Goal: Information Seeking & Learning: Learn about a topic

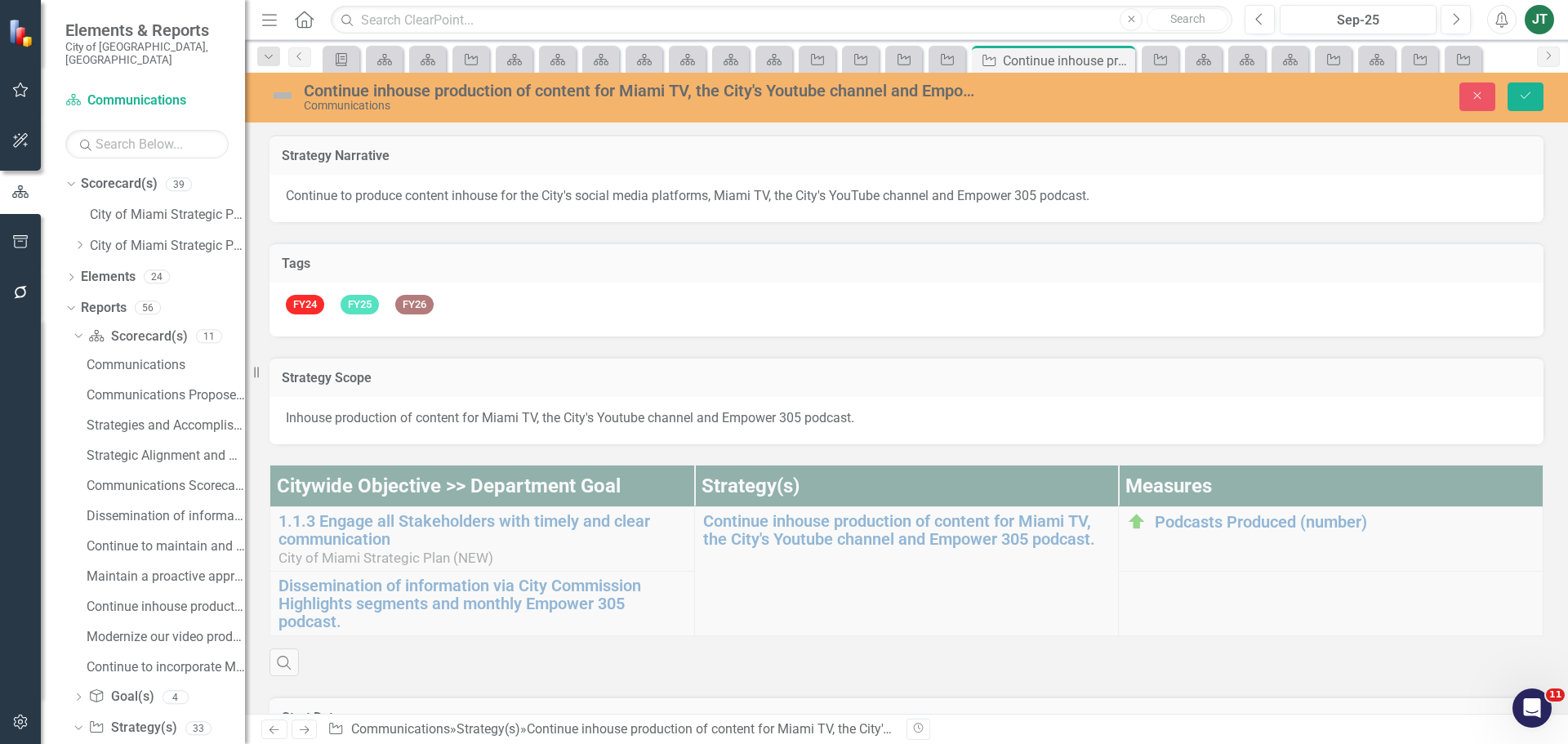
scroll to position [1021, 0]
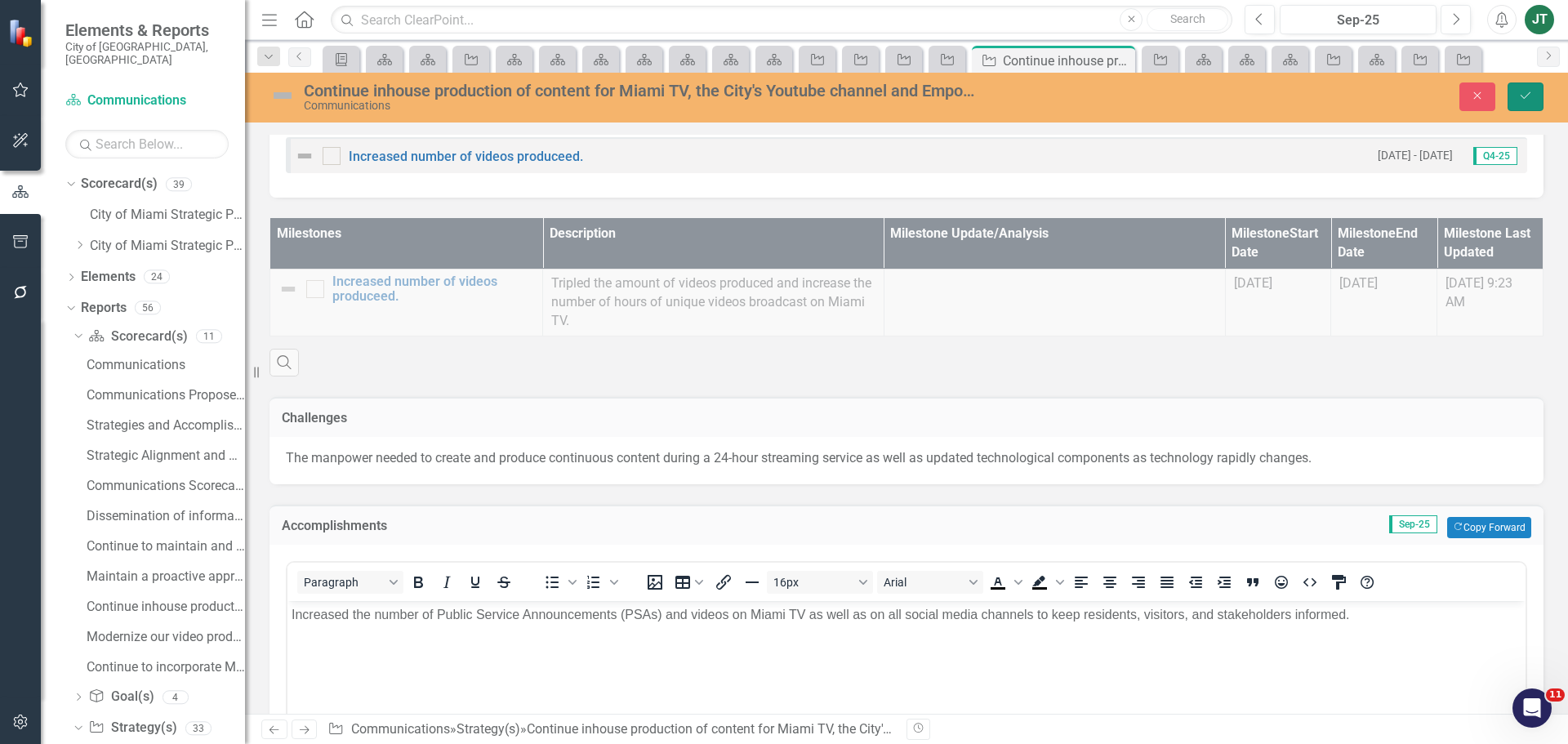
click at [1526, 98] on icon "Save" at bounding box center [1524, 95] width 14 height 11
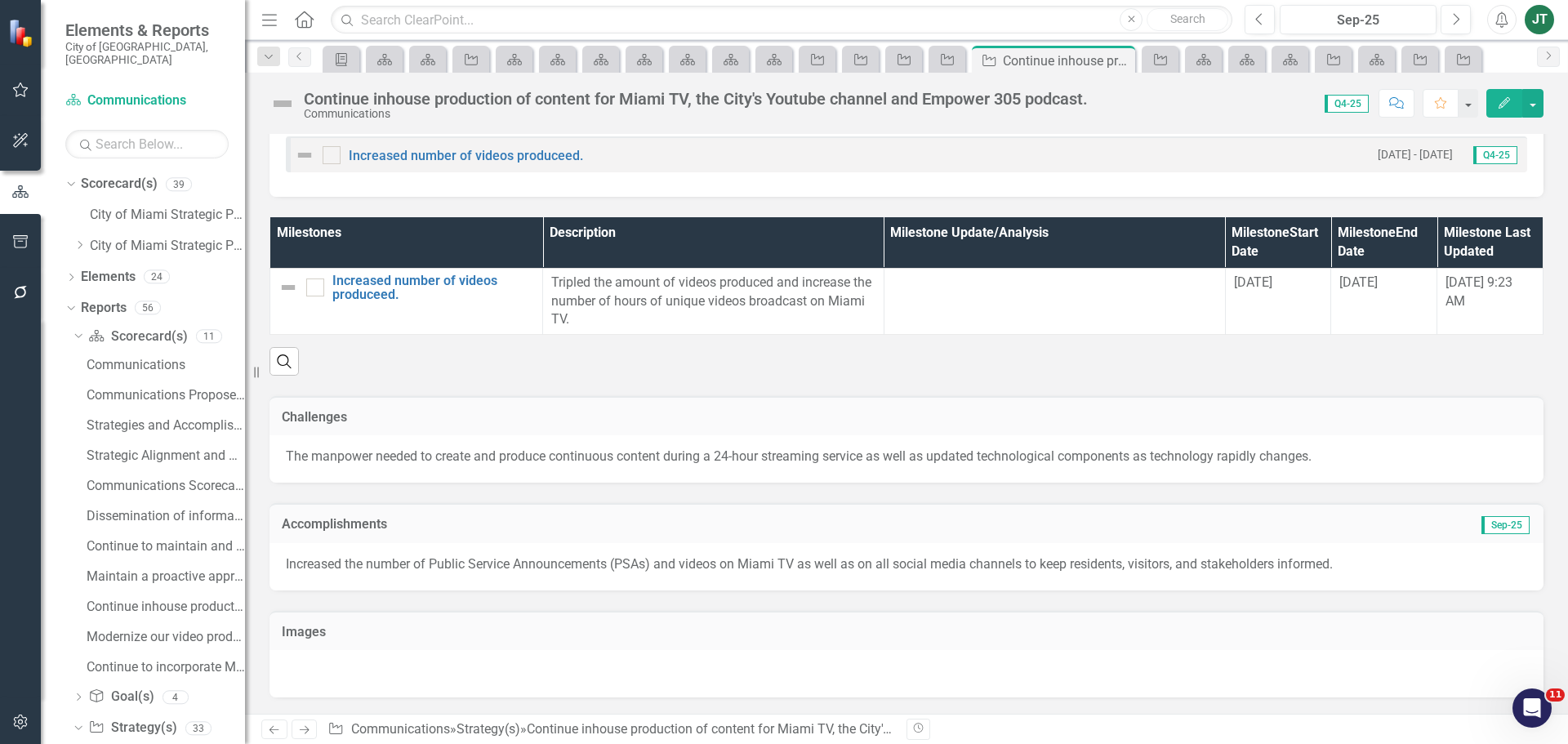
click at [311, 728] on icon "Next" at bounding box center [304, 729] width 14 height 10
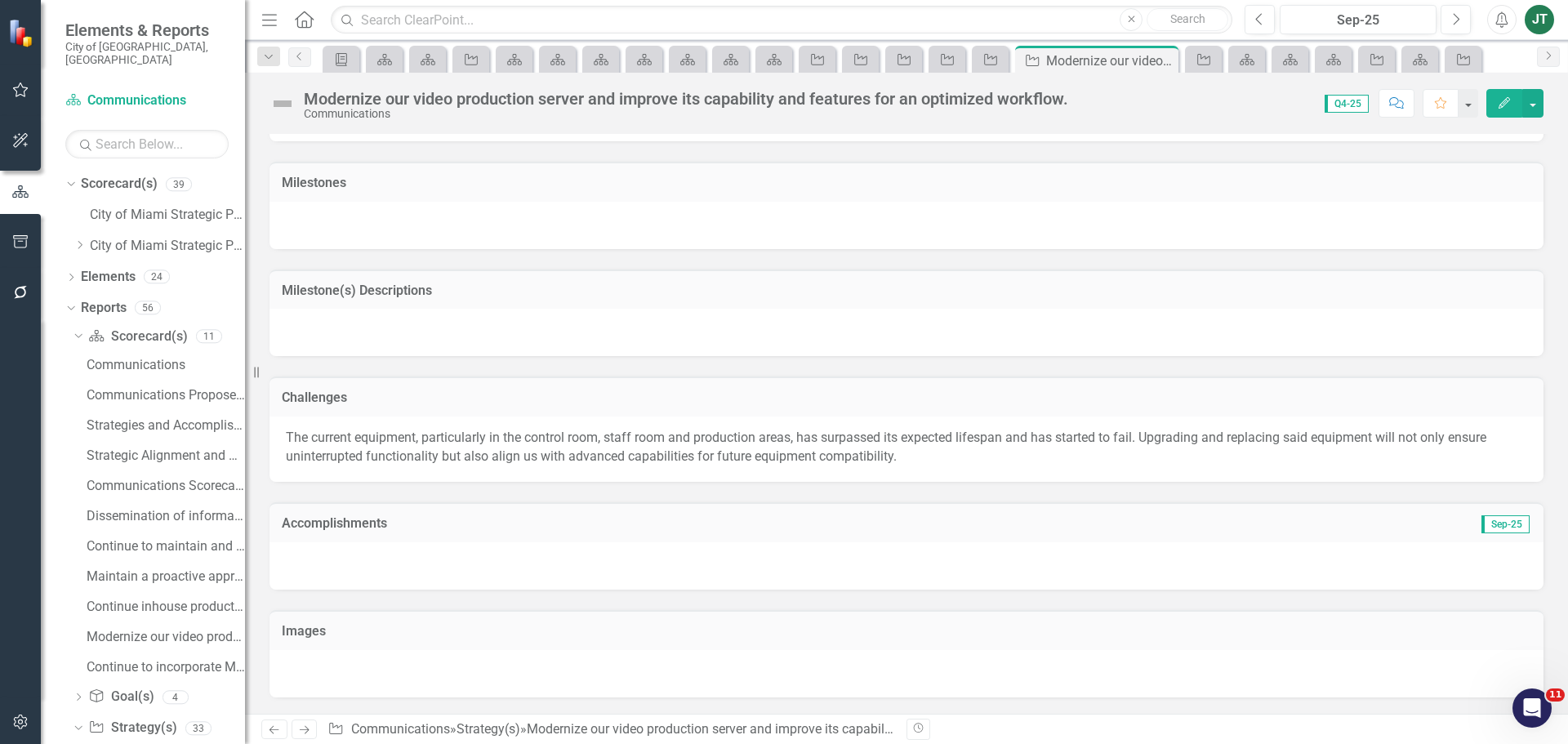
scroll to position [1028, 0]
click at [361, 566] on div at bounding box center [906, 567] width 1274 height 48
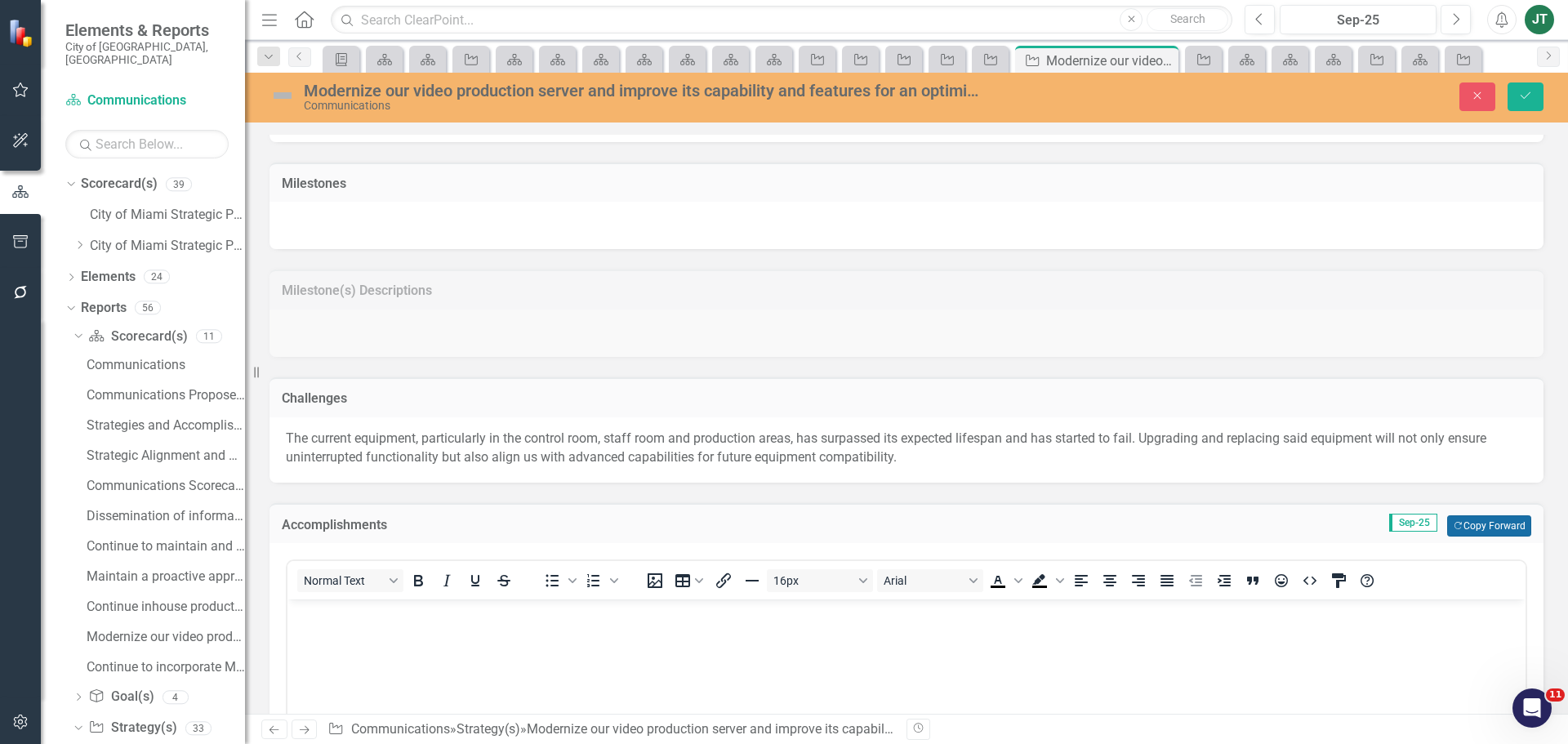
click at [1482, 523] on button "Copy Forward Copy Forward" at bounding box center [1489, 525] width 84 height 21
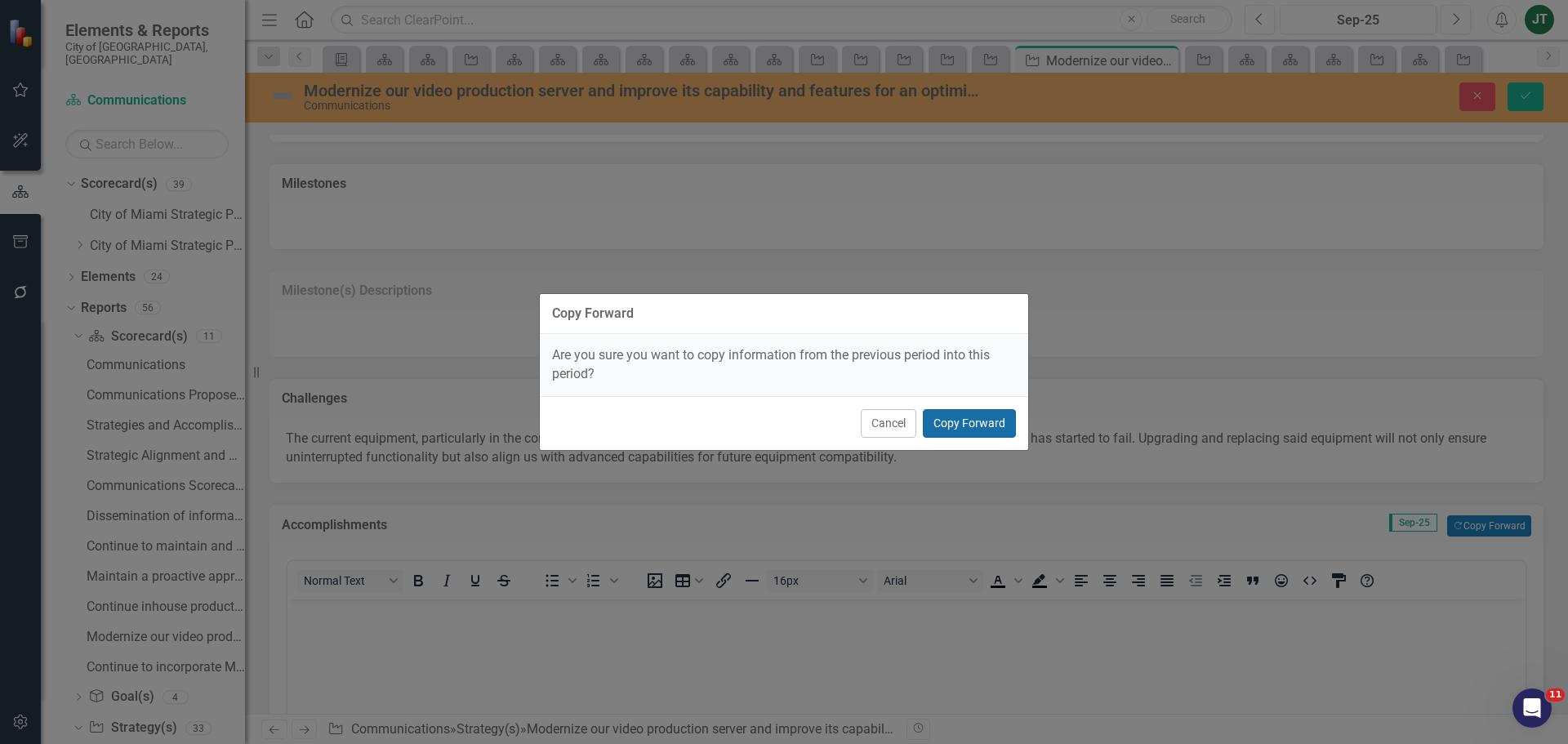
click at [1000, 409] on button "Copy Forward" at bounding box center [970, 423] width 93 height 29
click at [993, 421] on button "Copy Forward" at bounding box center [970, 423] width 93 height 29
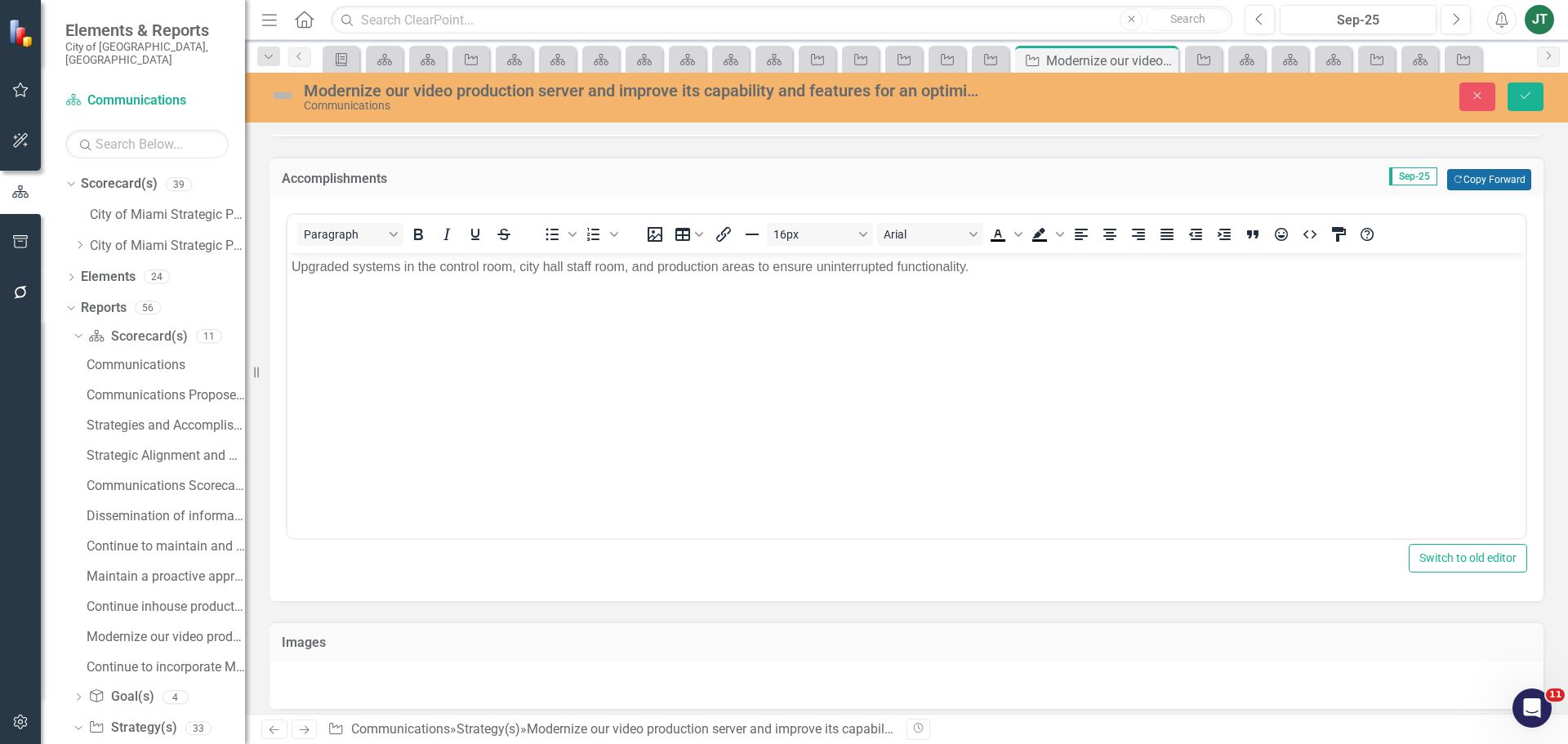
scroll to position [1387, 0]
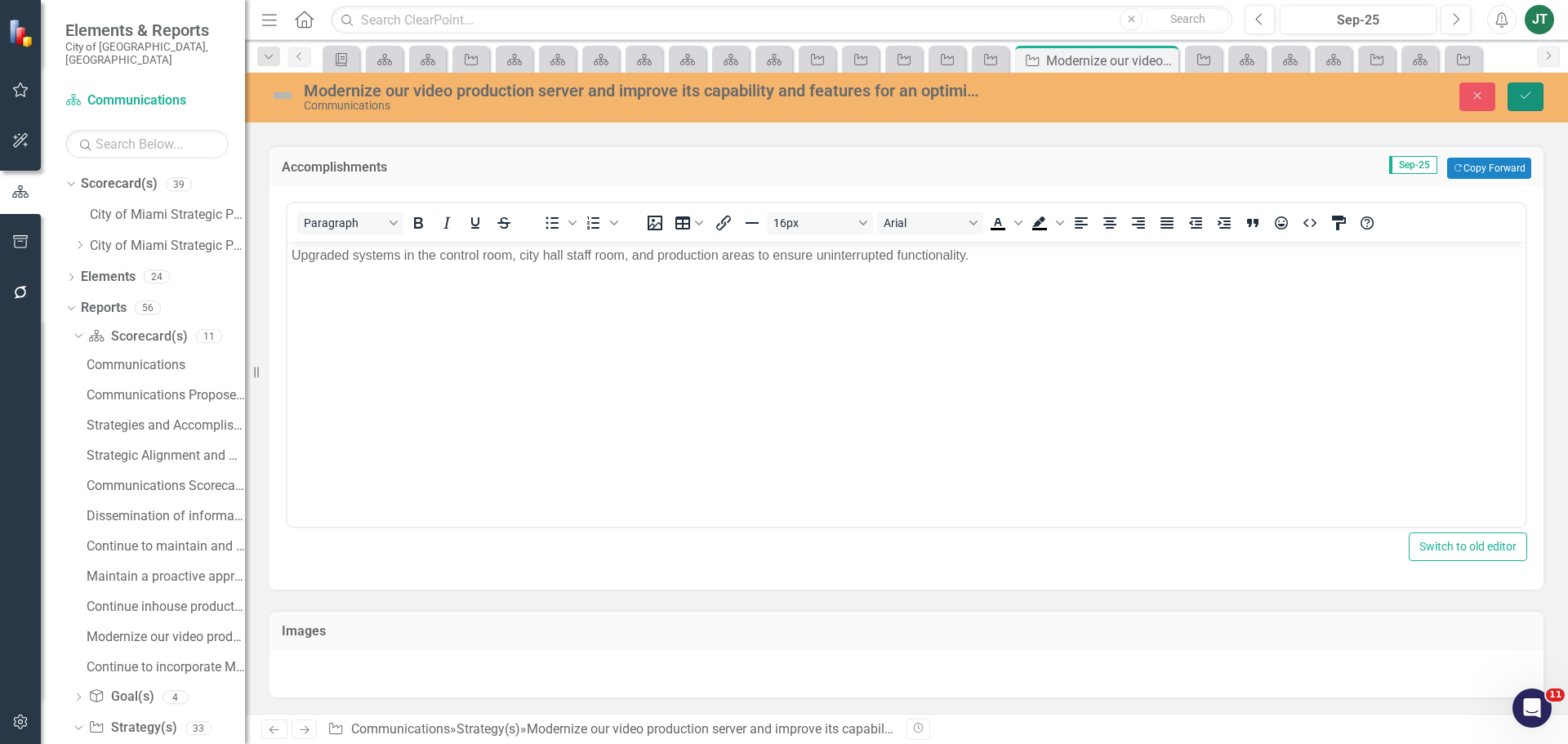
click at [1522, 98] on icon "Save" at bounding box center [1524, 95] width 14 height 11
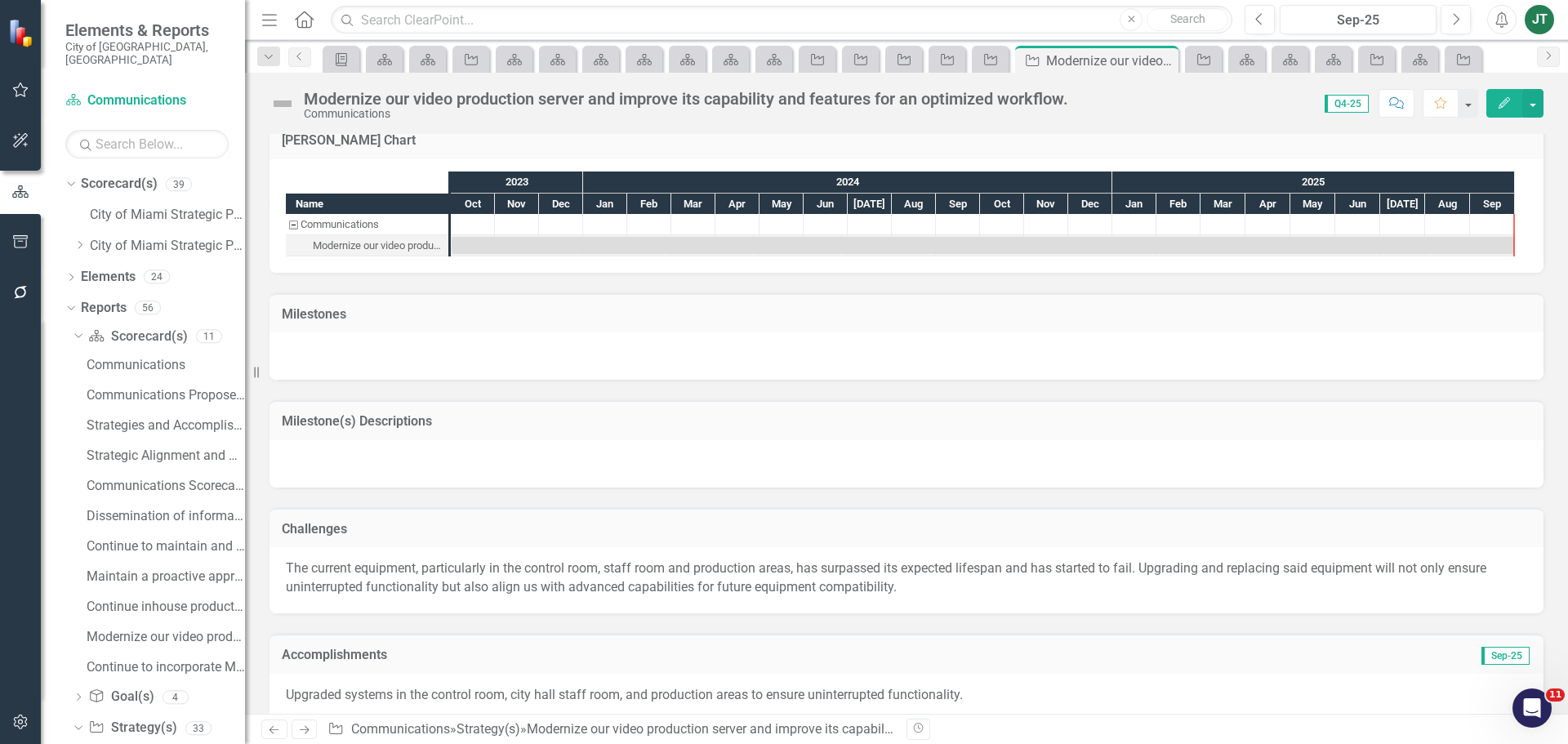
scroll to position [1028, 0]
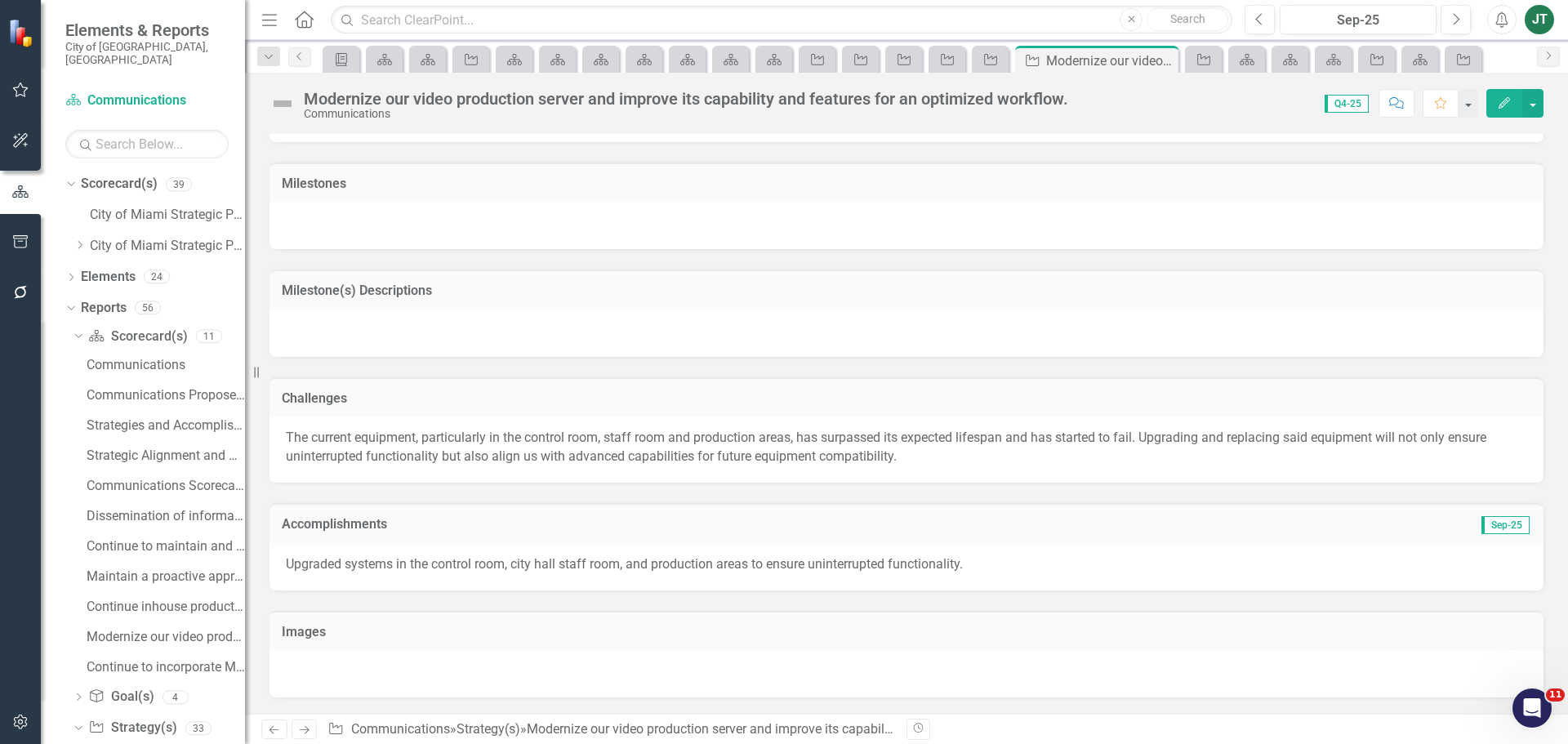
click at [306, 724] on icon "Next" at bounding box center [304, 729] width 14 height 10
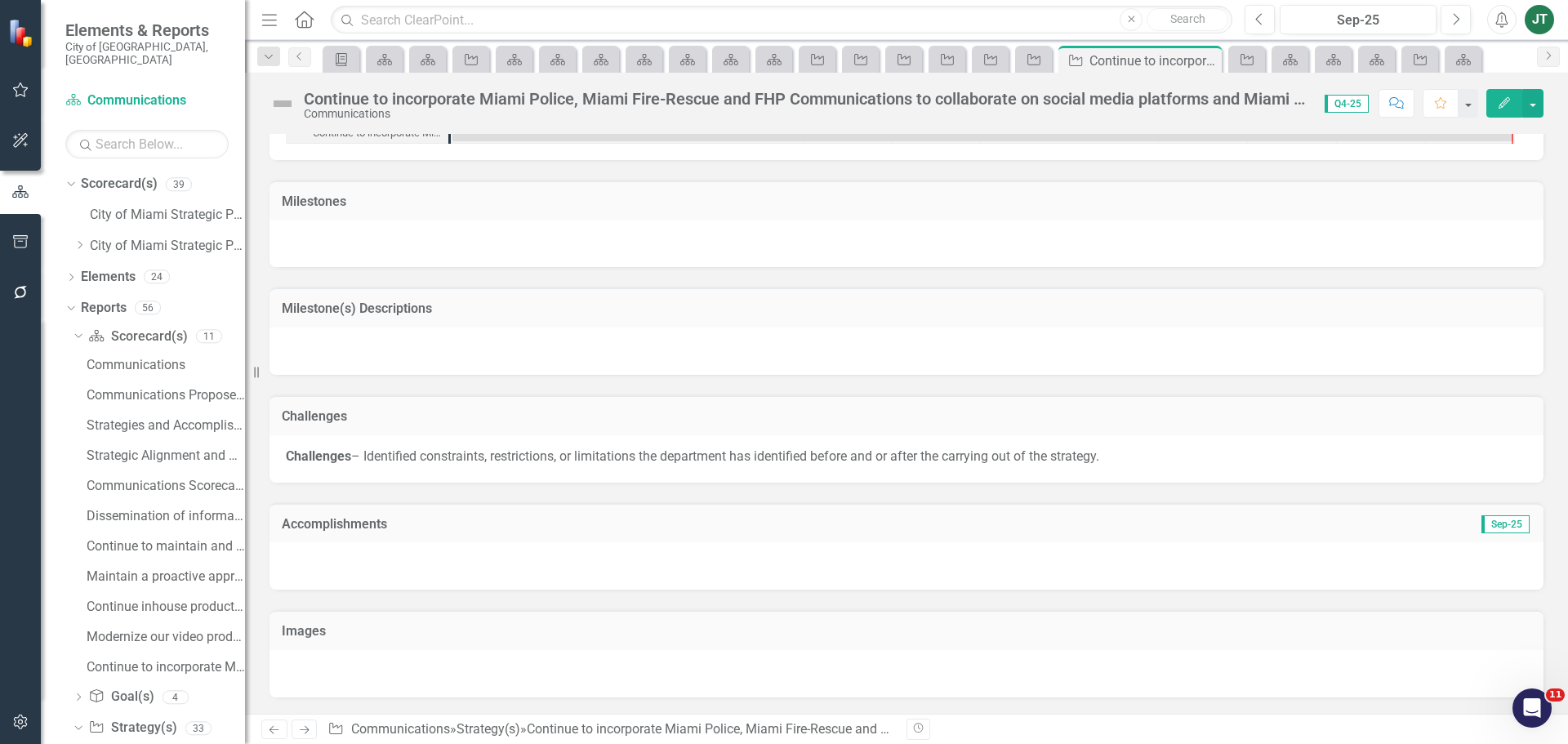
click at [404, 538] on div "Accomplishments Sep-25" at bounding box center [906, 523] width 1274 height 40
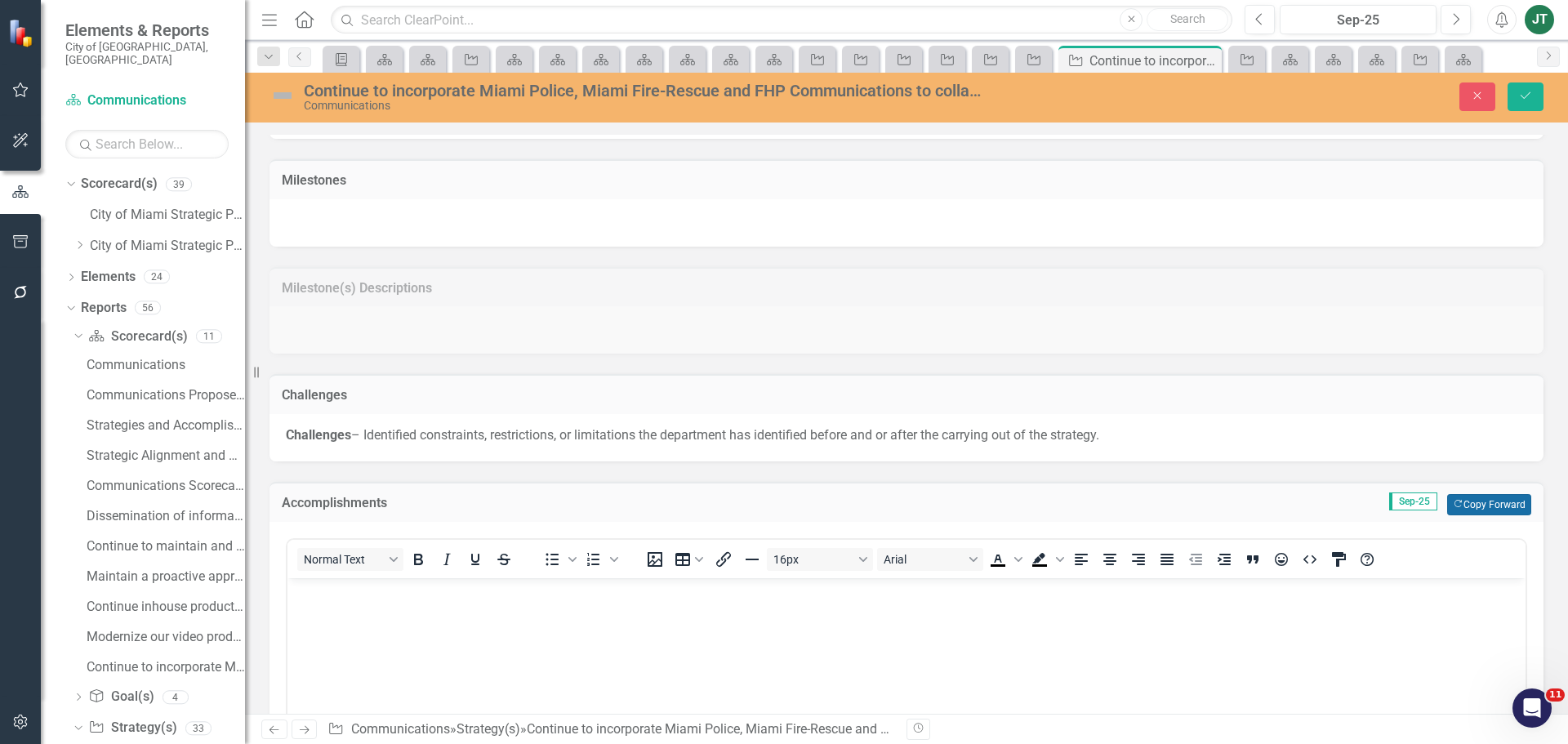
click at [1456, 497] on button "Copy Forward Copy Forward" at bounding box center [1489, 504] width 84 height 21
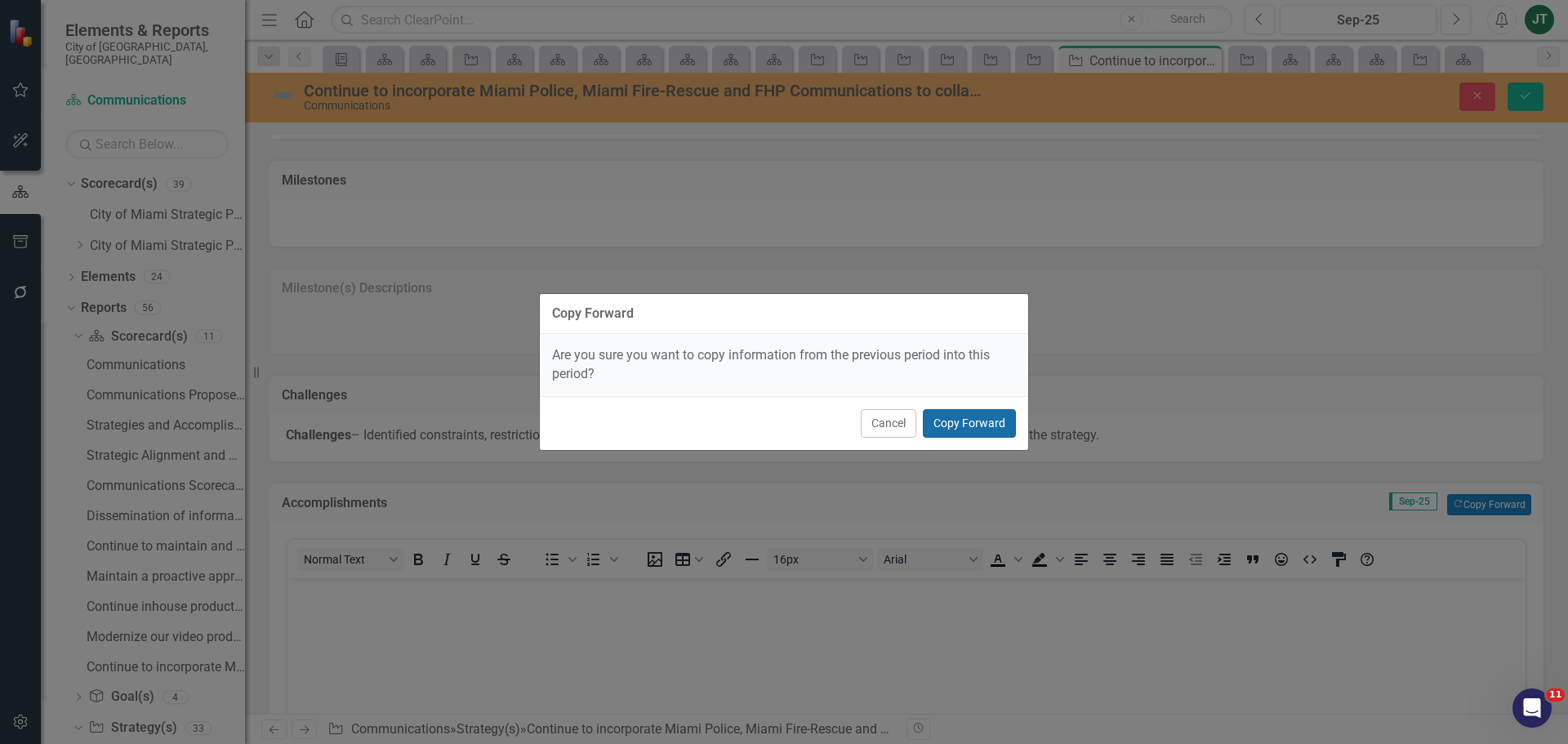
click at [964, 423] on button "Copy Forward" at bounding box center [970, 423] width 93 height 29
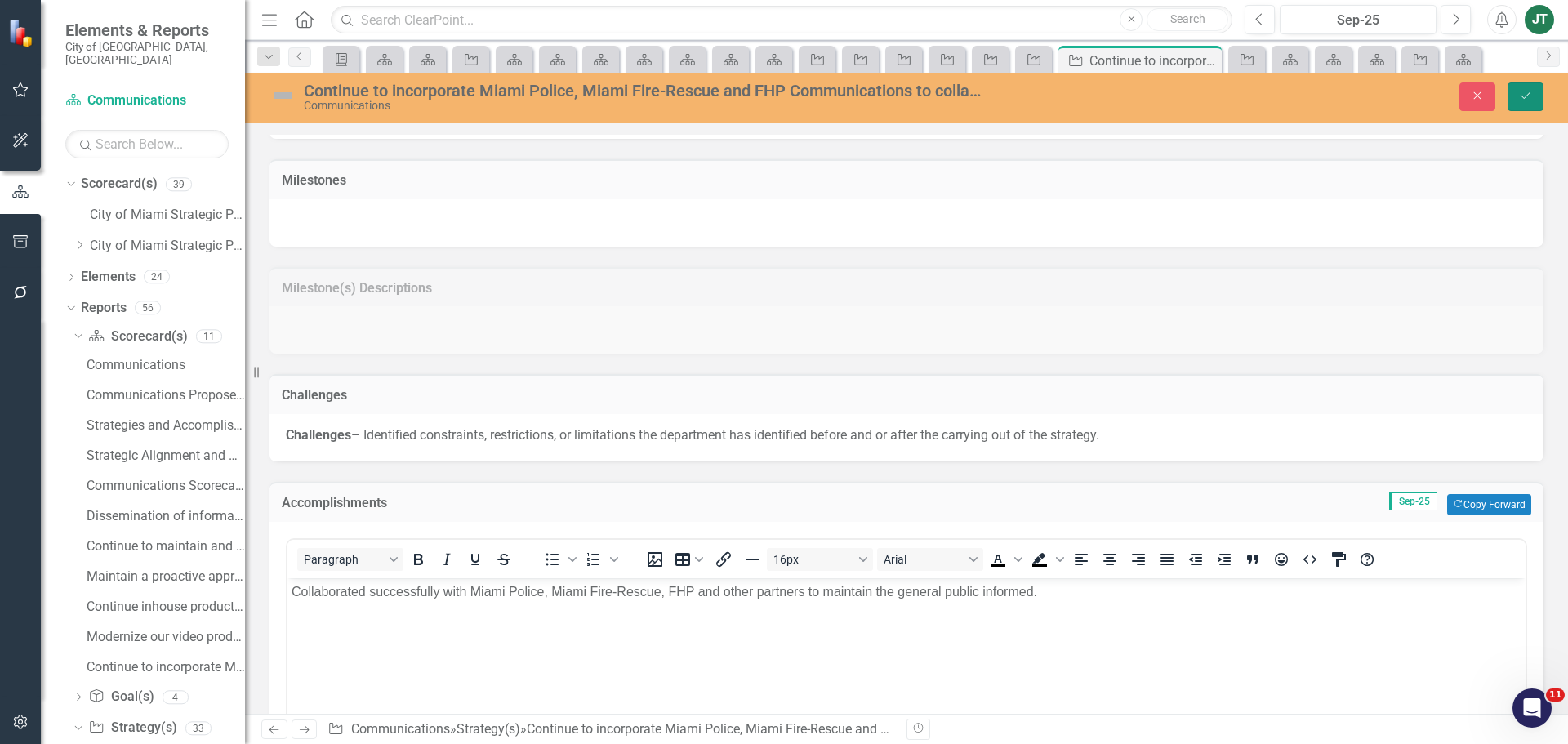
click at [1519, 100] on icon "Save" at bounding box center [1524, 95] width 14 height 11
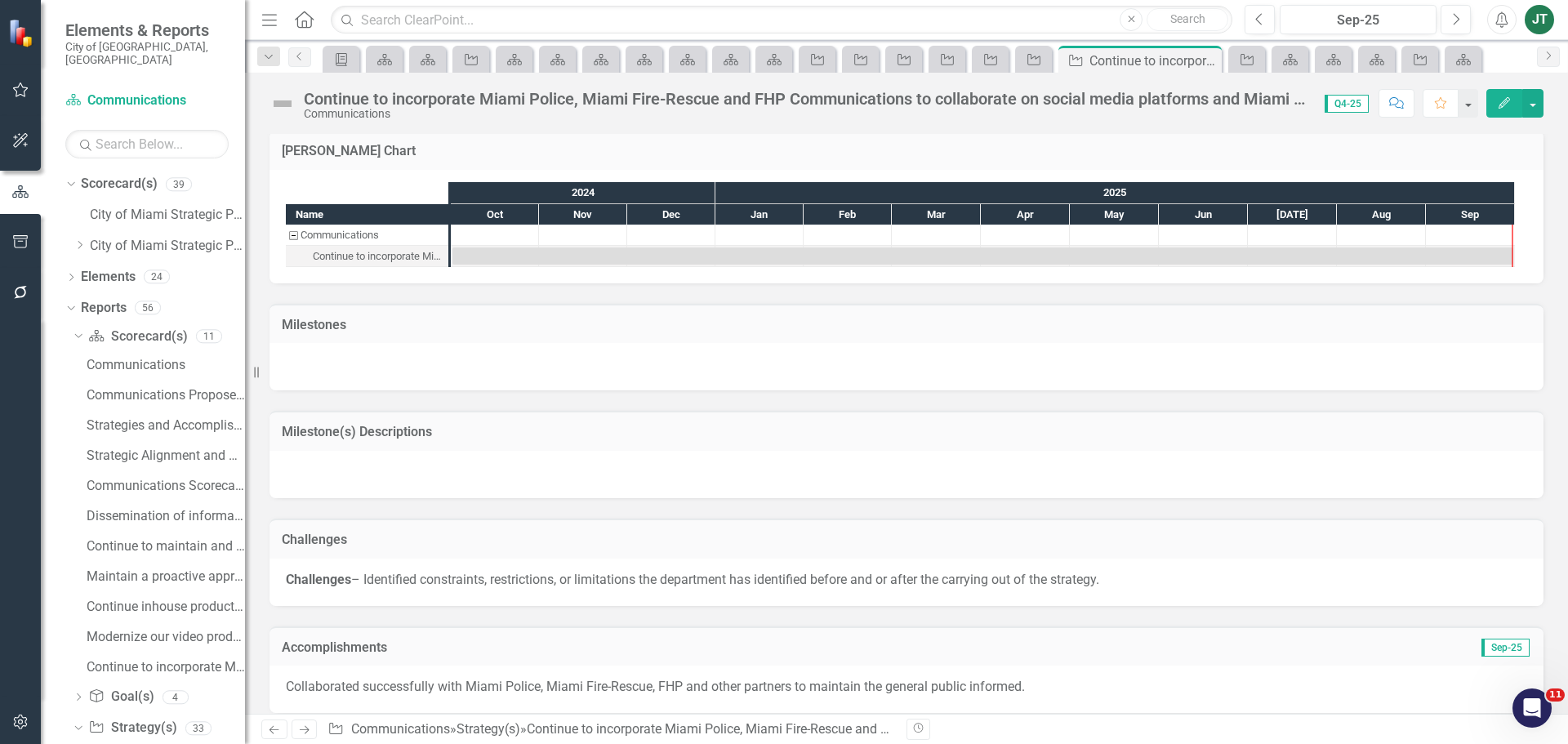
scroll to position [970, 0]
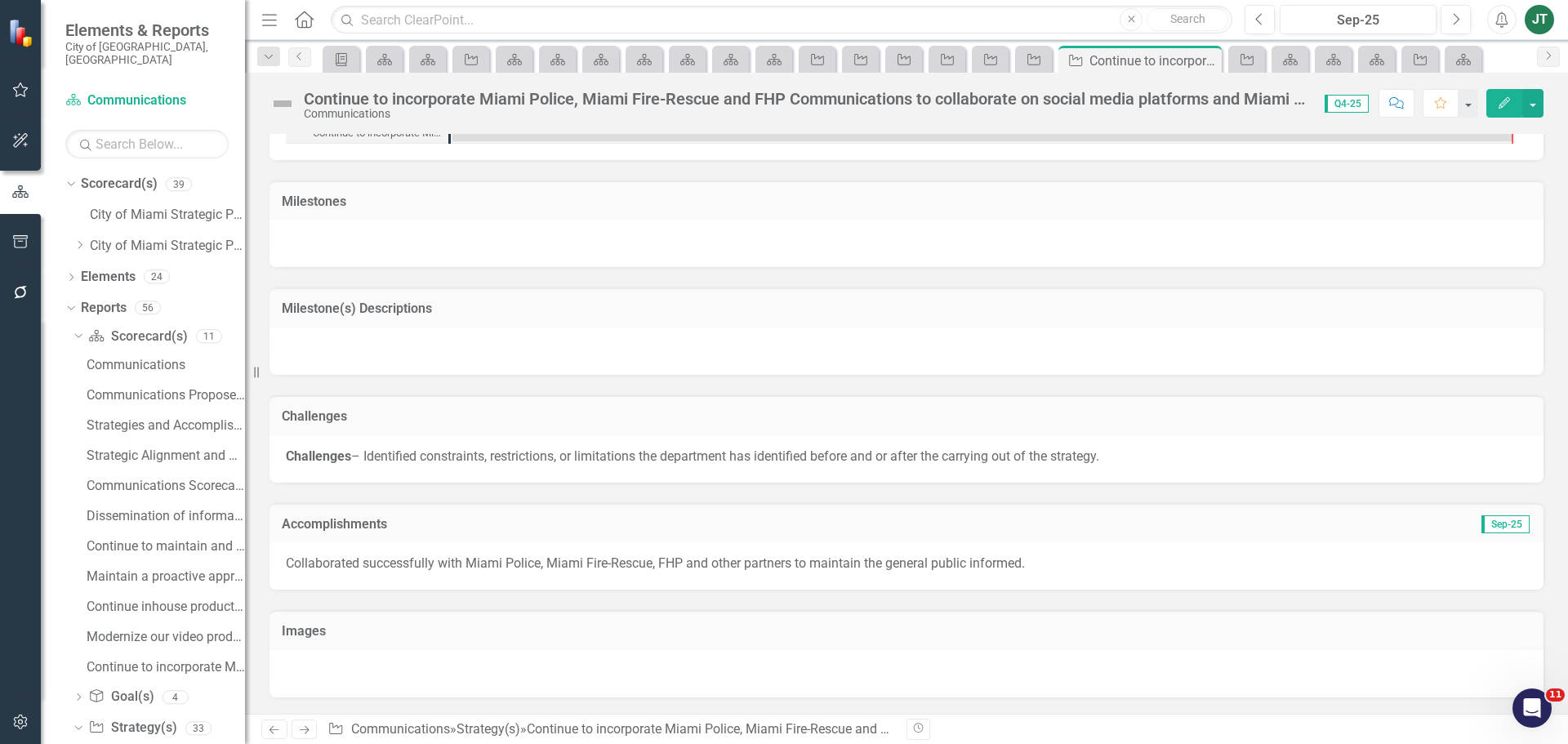
drag, startPoint x: 306, startPoint y: 730, endPoint x: 317, endPoint y: 713, distance: 20.2
click at [306, 730] on icon at bounding box center [304, 730] width 10 height 9
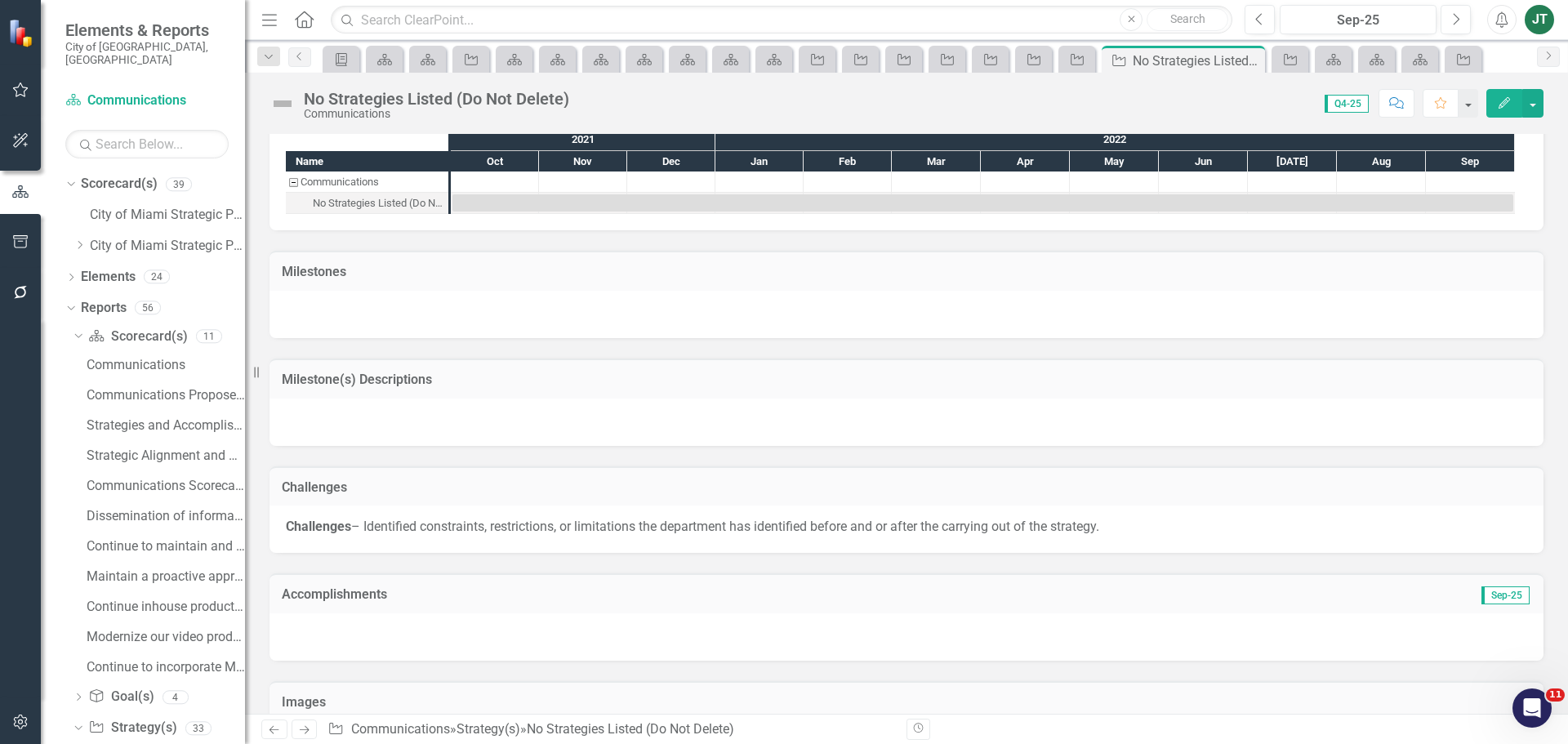
scroll to position [1041, 0]
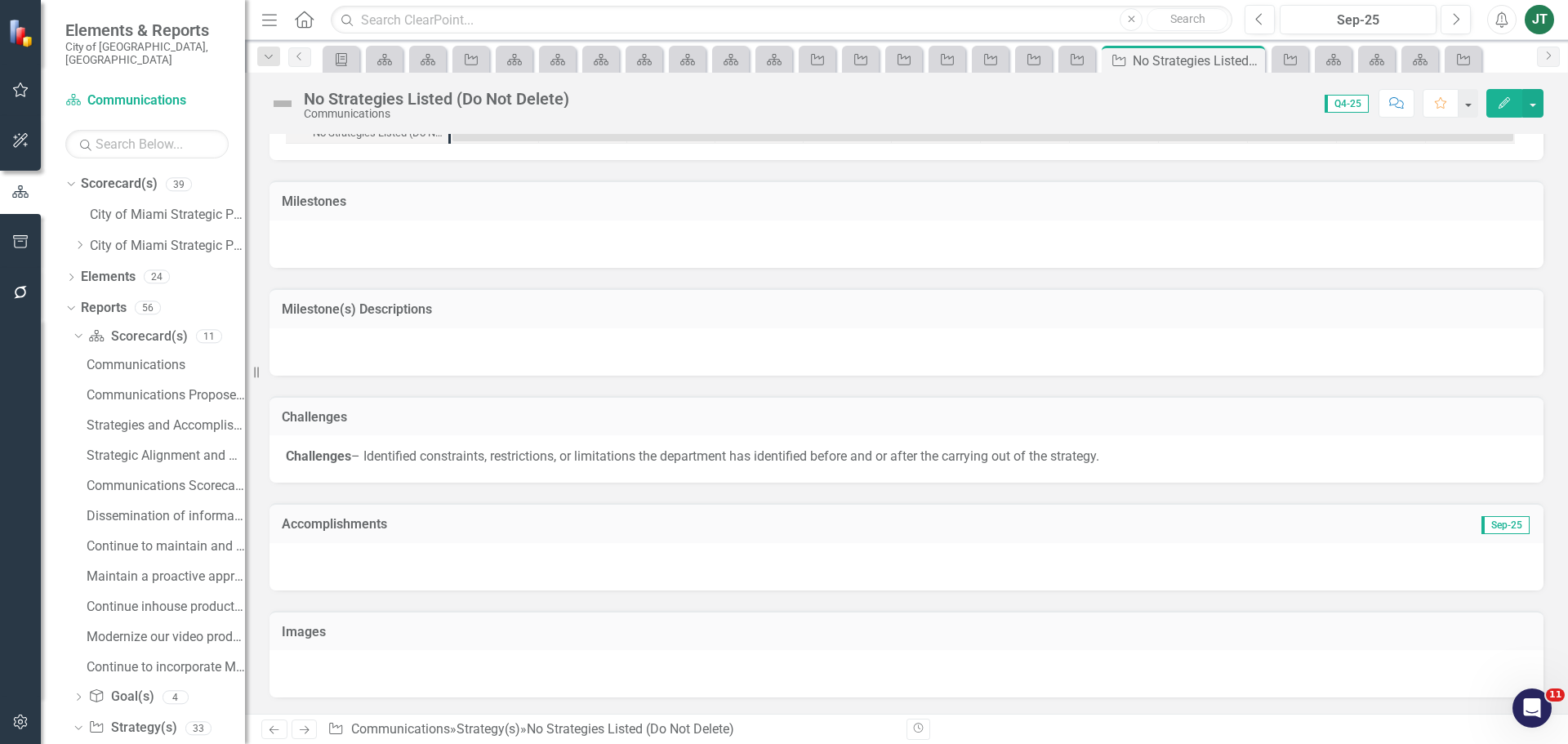
click at [441, 519] on h3 "Accomplishments" at bounding box center [706, 523] width 849 height 14
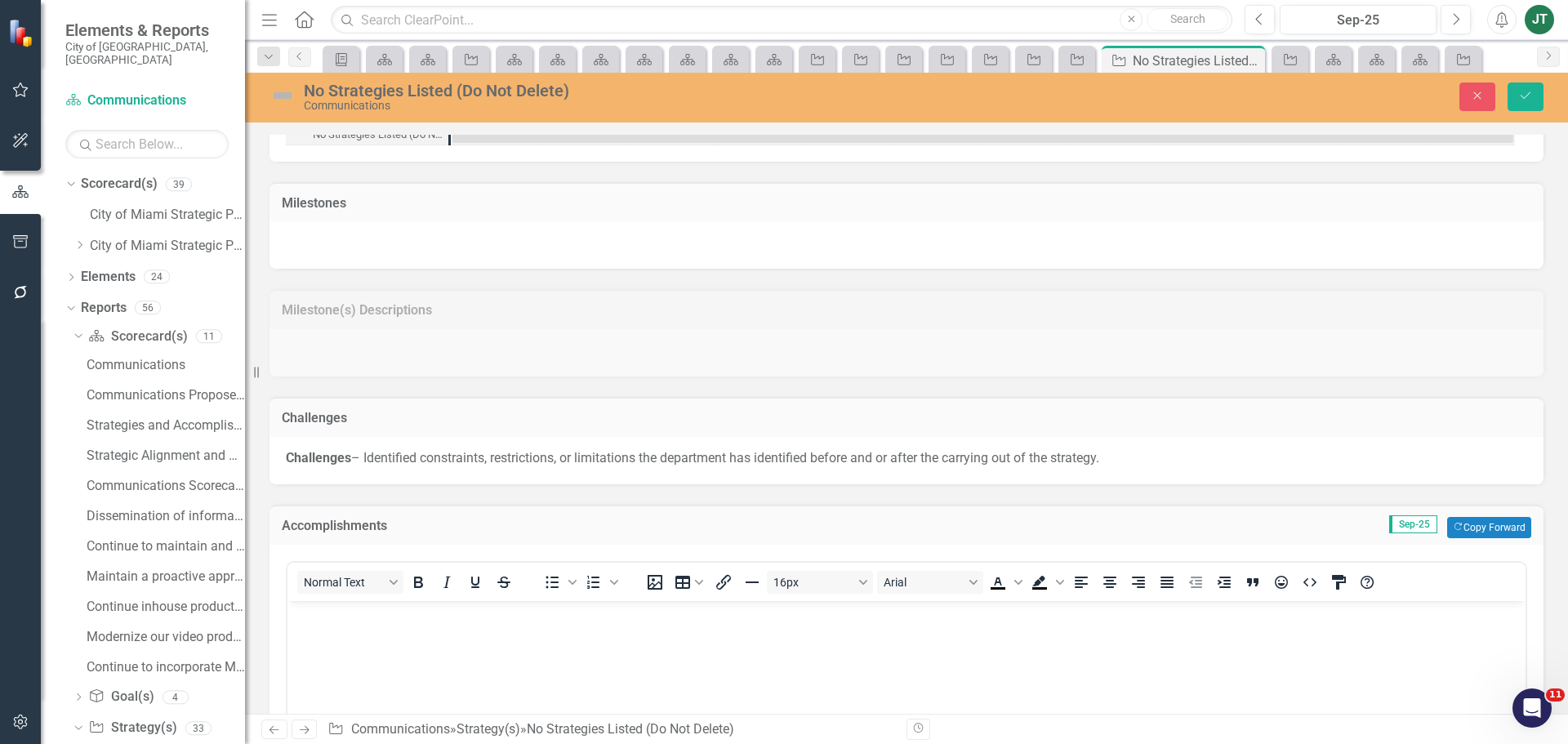
scroll to position [0, 0]
click at [1477, 94] on icon "Close" at bounding box center [1477, 95] width 14 height 11
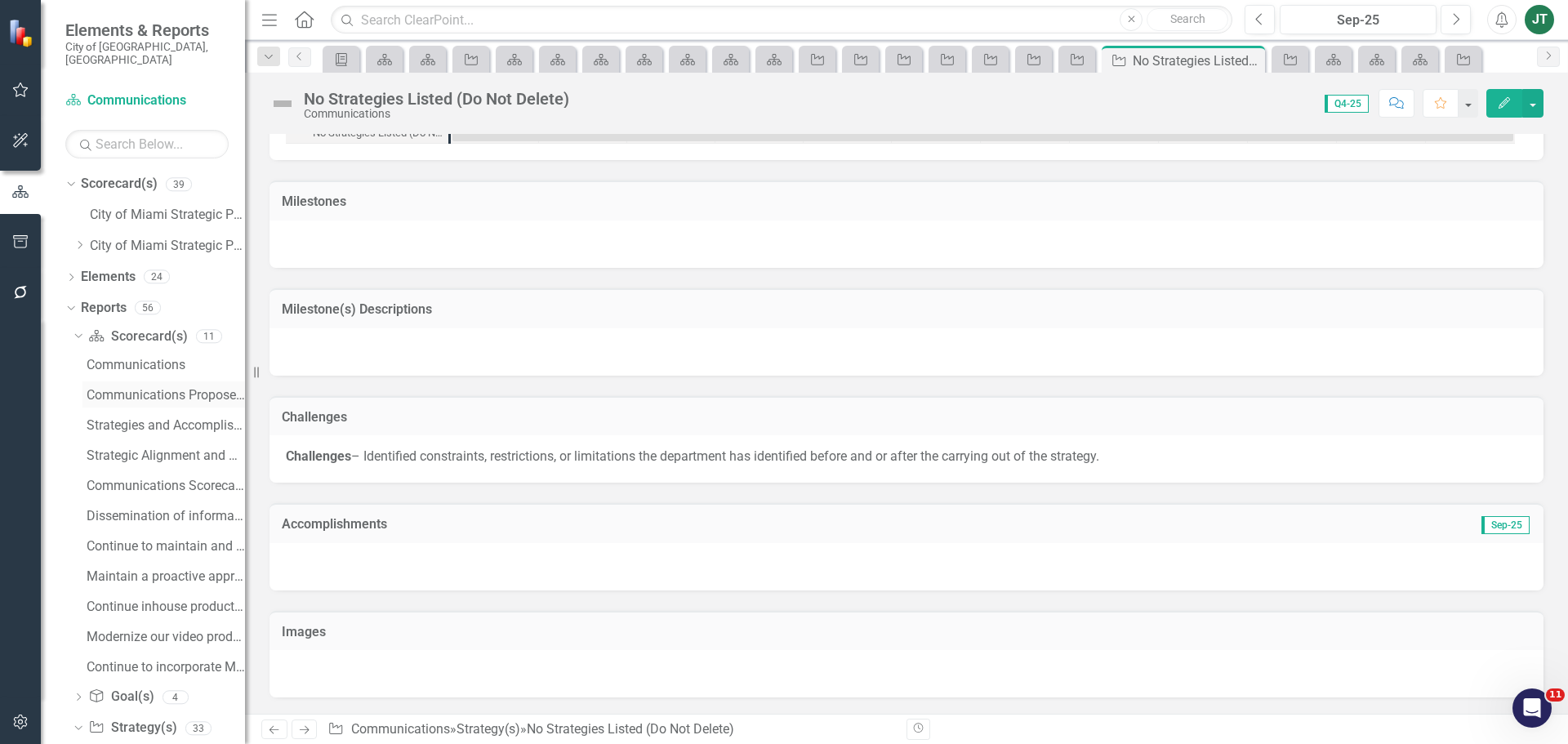
click at [186, 388] on div "Communications Proposed Budget (Strategic Plans and Performance Measures) FY 20…" at bounding box center [166, 395] width 158 height 14
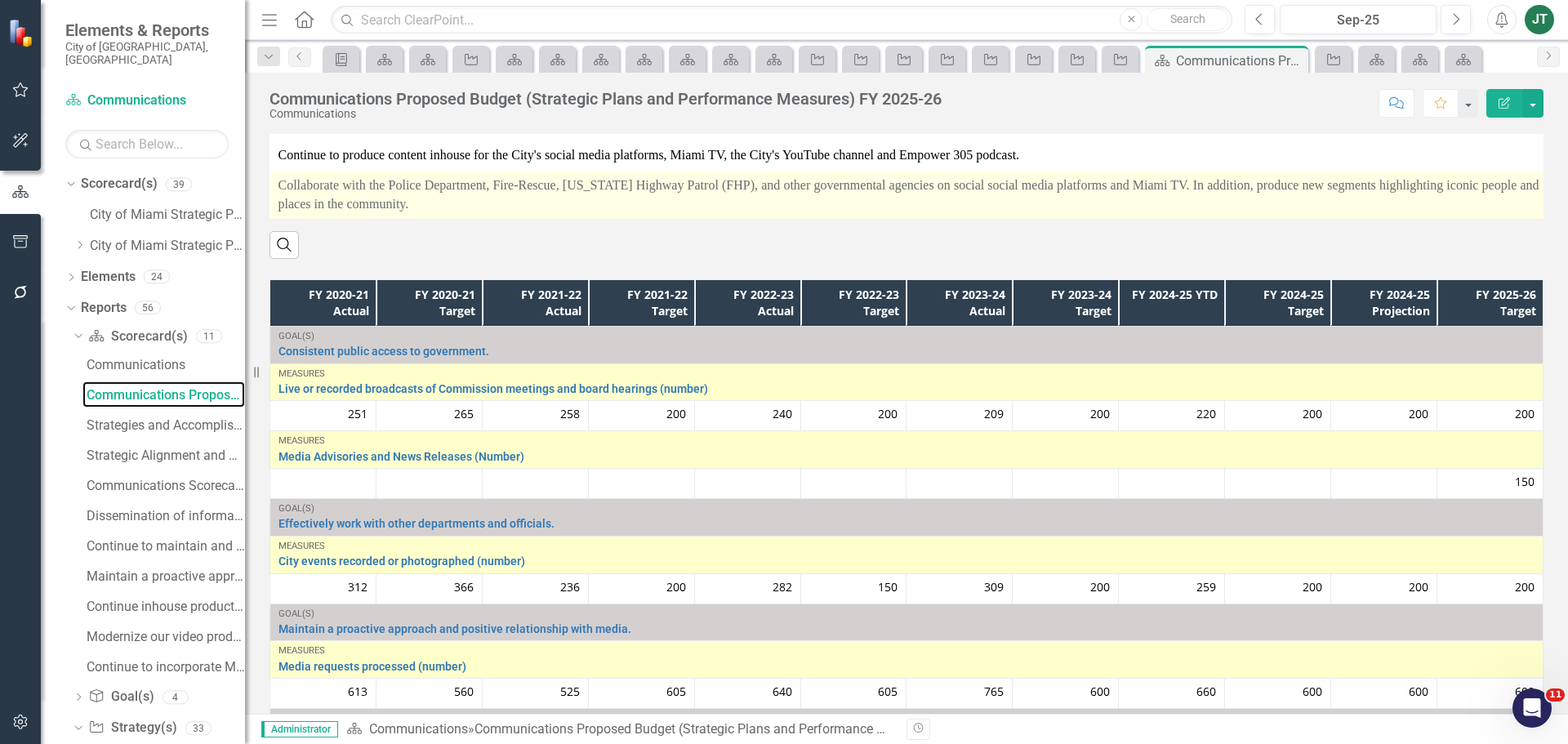
scroll to position [211, 0]
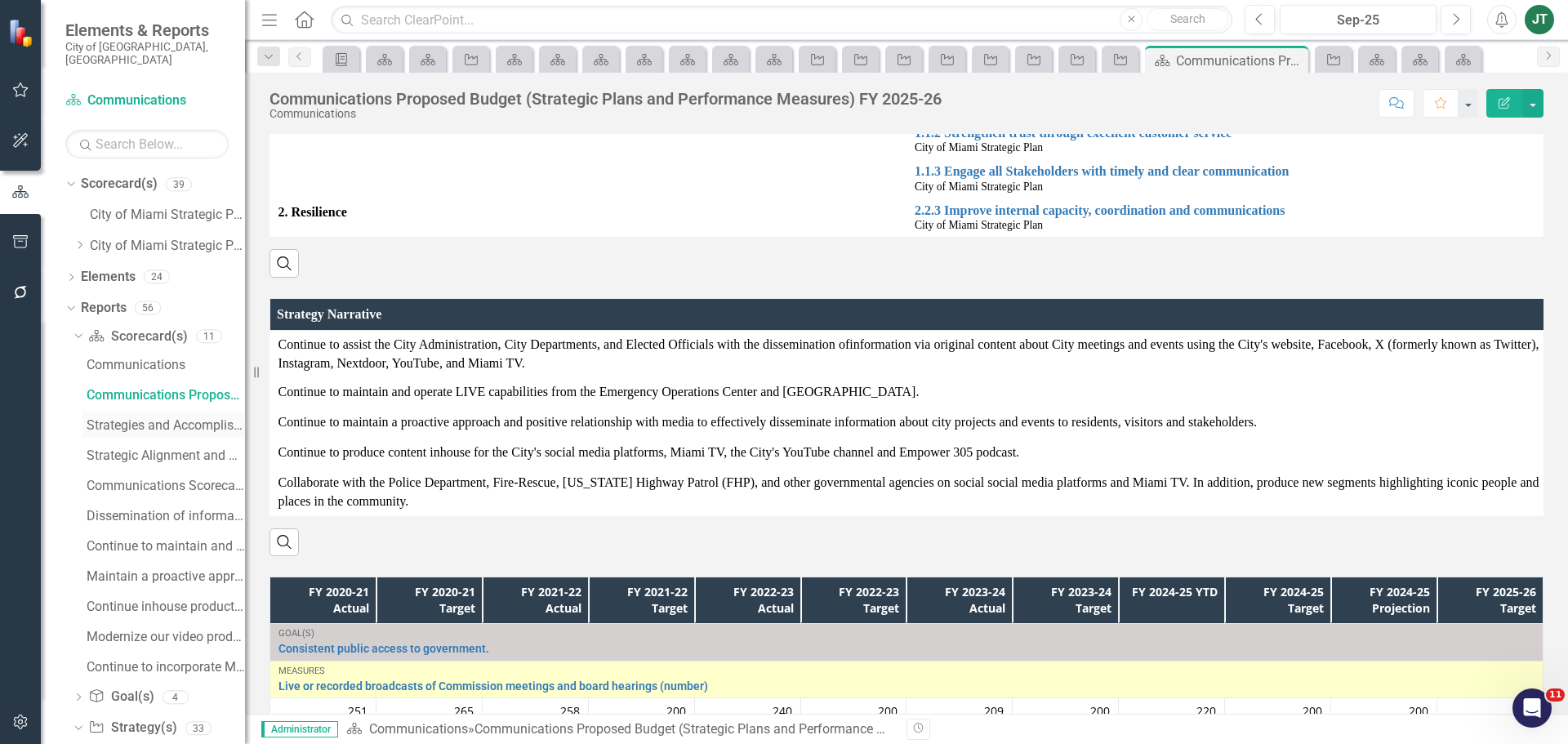
click at [182, 418] on div "Strategies and Accomplishments" at bounding box center [166, 424] width 158 height 14
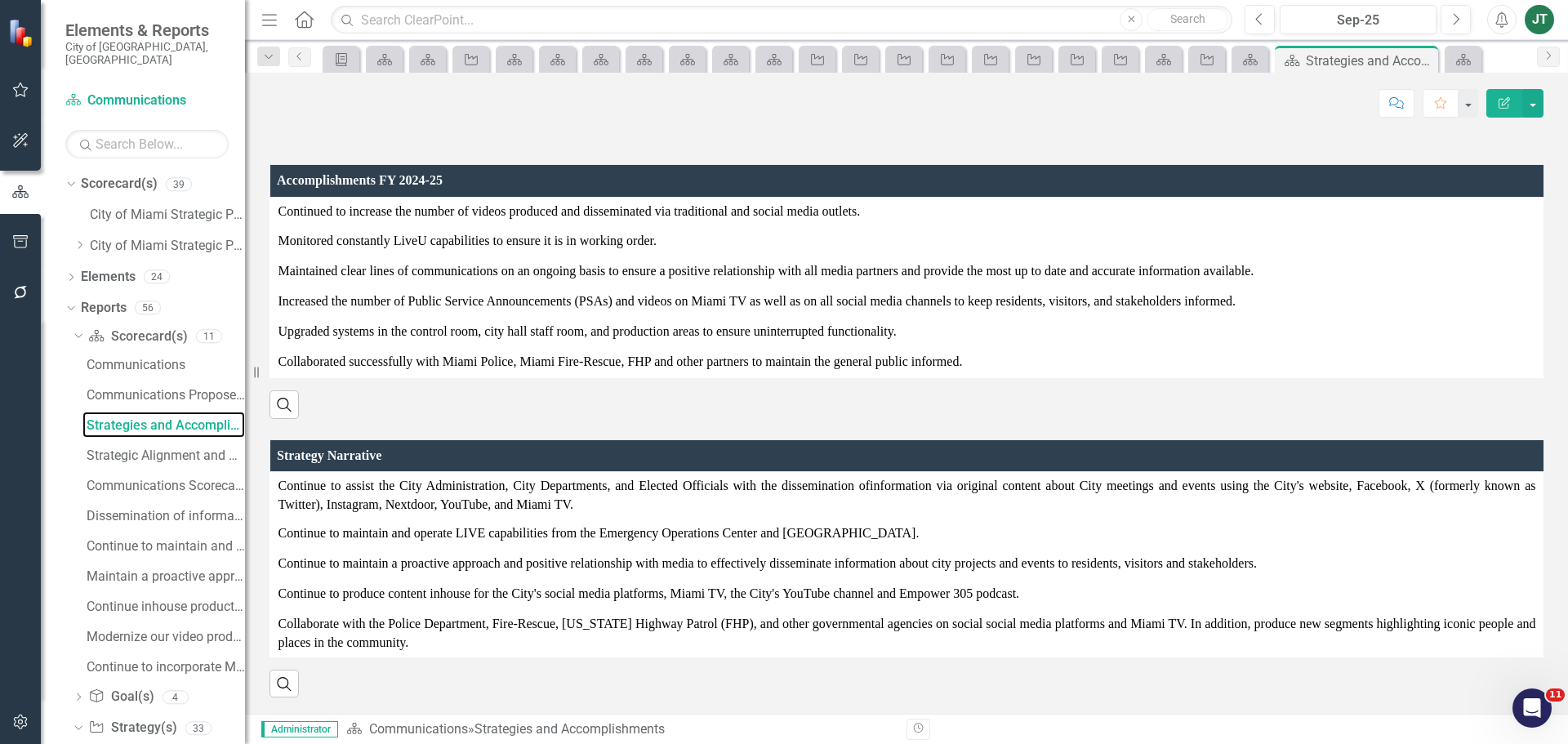
scroll to position [62, 0]
click at [127, 441] on link "Strategic Alignment and Performance Measures" at bounding box center [164, 454] width 163 height 26
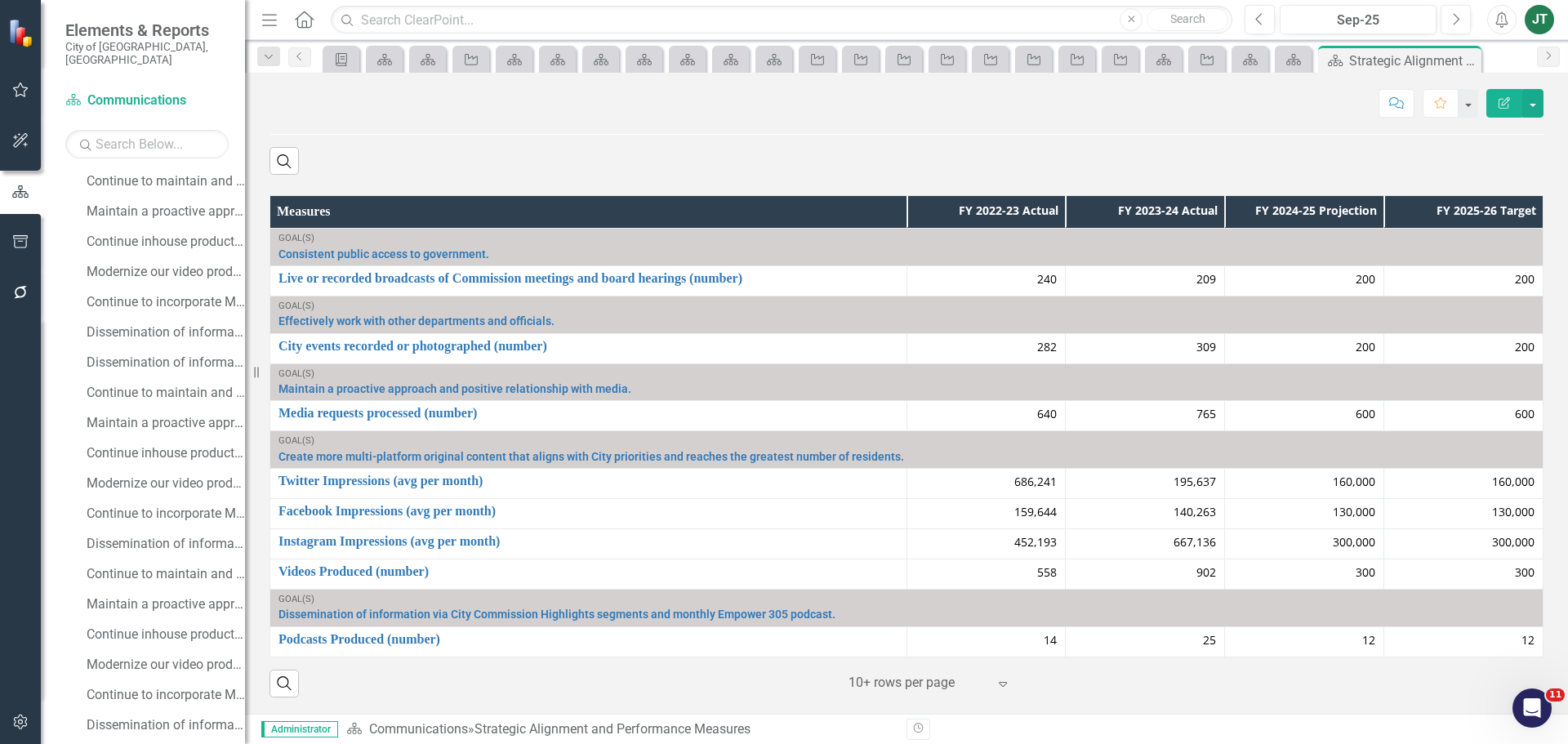
scroll to position [326, 0]
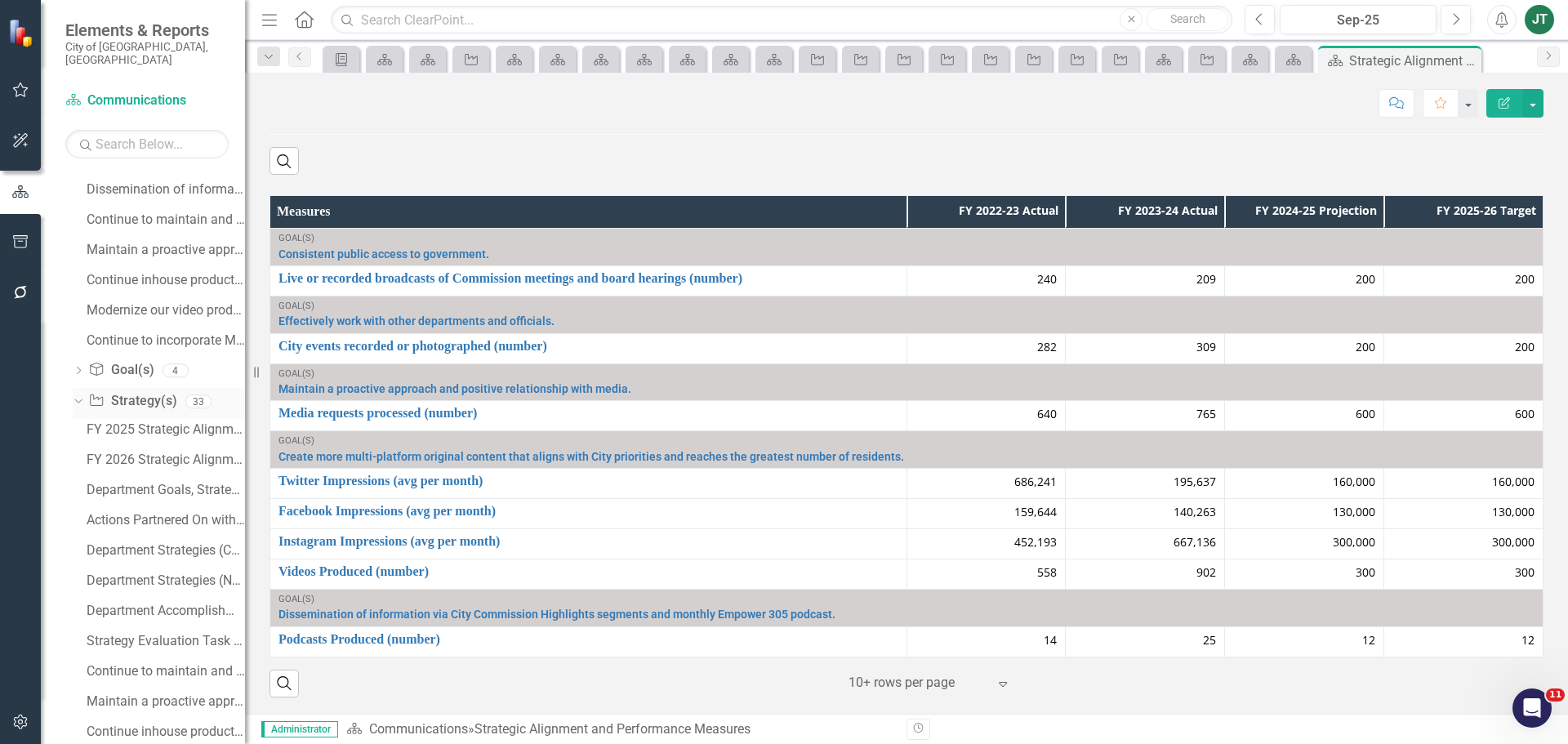
click at [80, 395] on icon "Dropdown" at bounding box center [76, 401] width 9 height 11
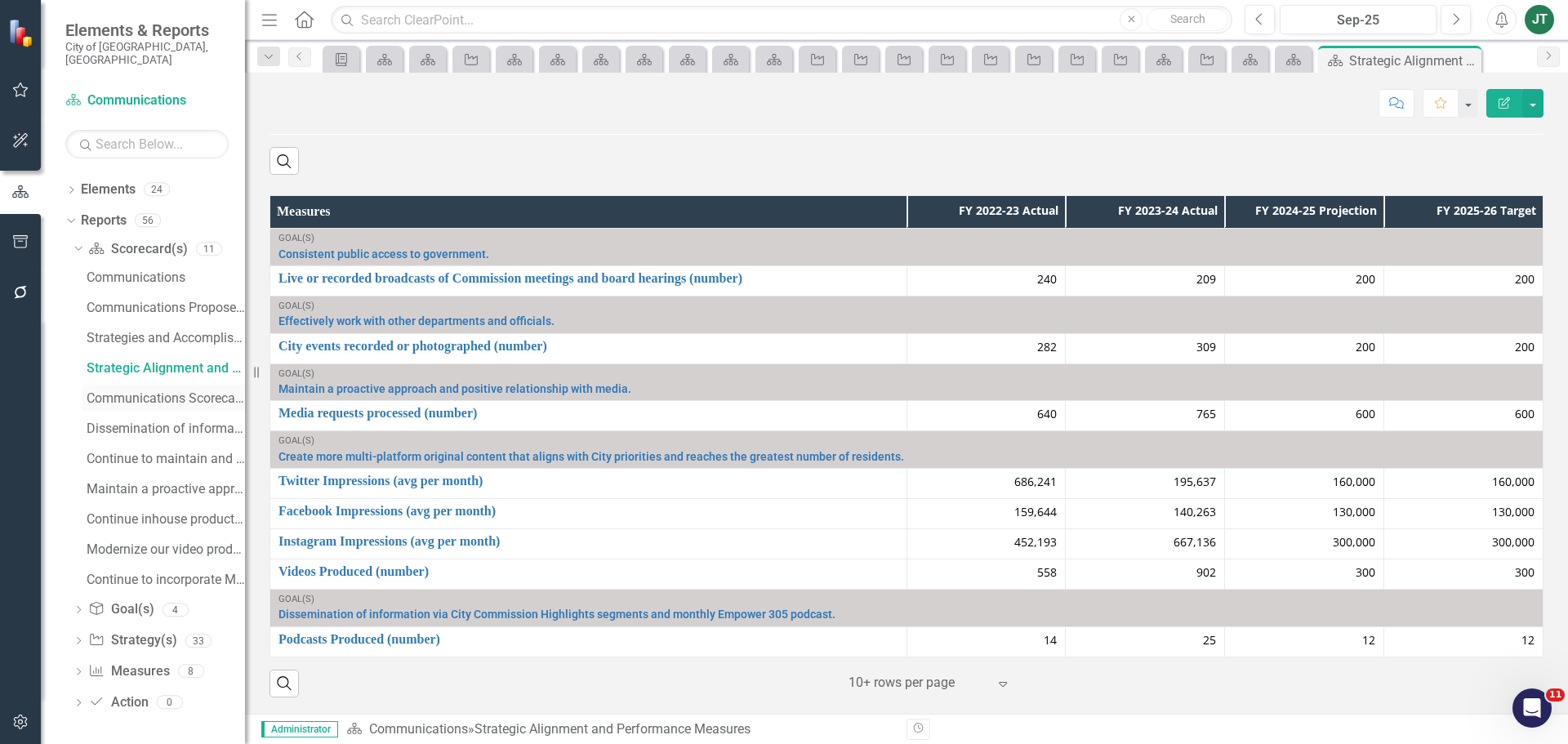
scroll to position [74, 0]
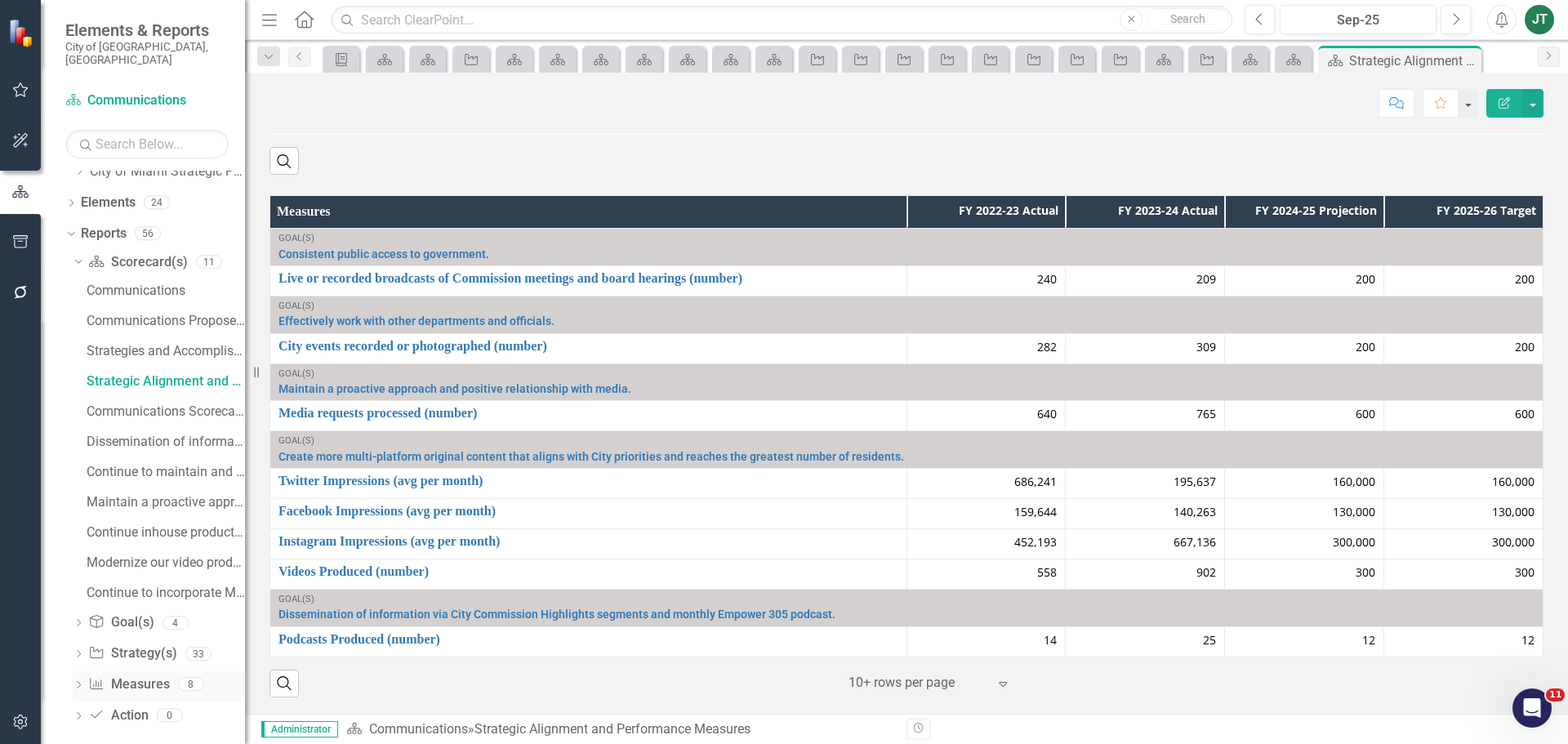
click at [129, 675] on link "Measure Measures" at bounding box center [128, 685] width 81 height 19
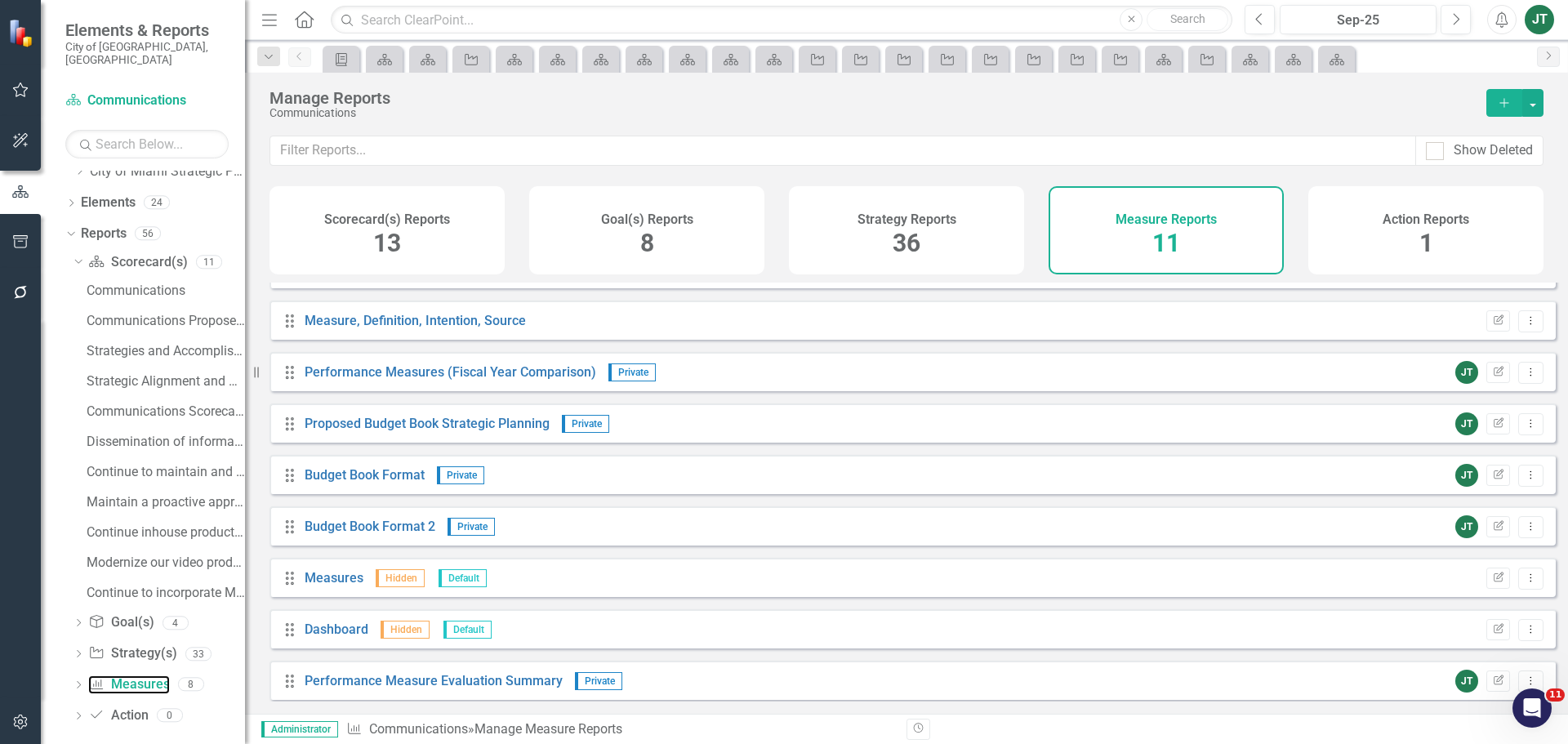
scroll to position [147, 0]
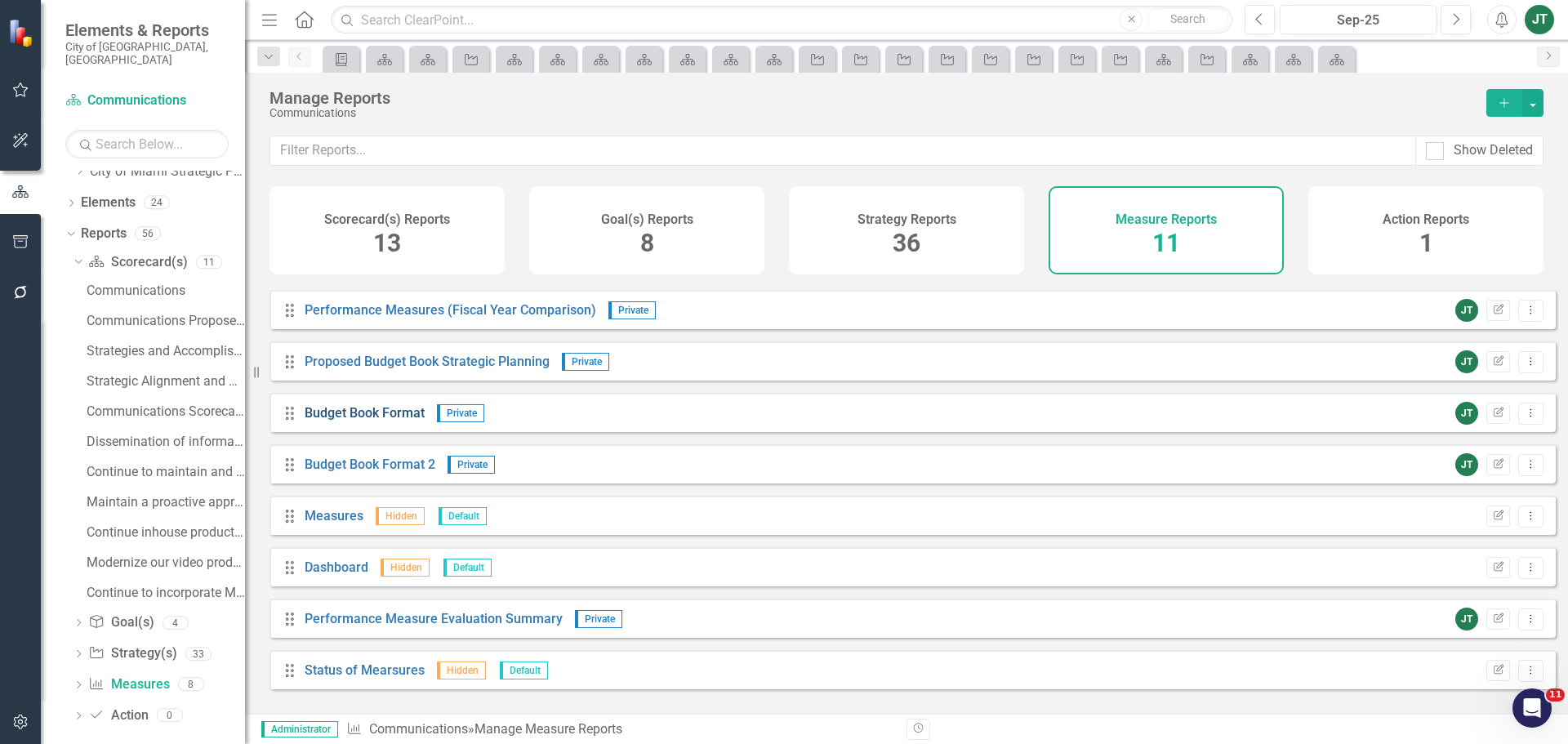
click at [394, 421] on link "Budget Book Format" at bounding box center [364, 413] width 120 height 15
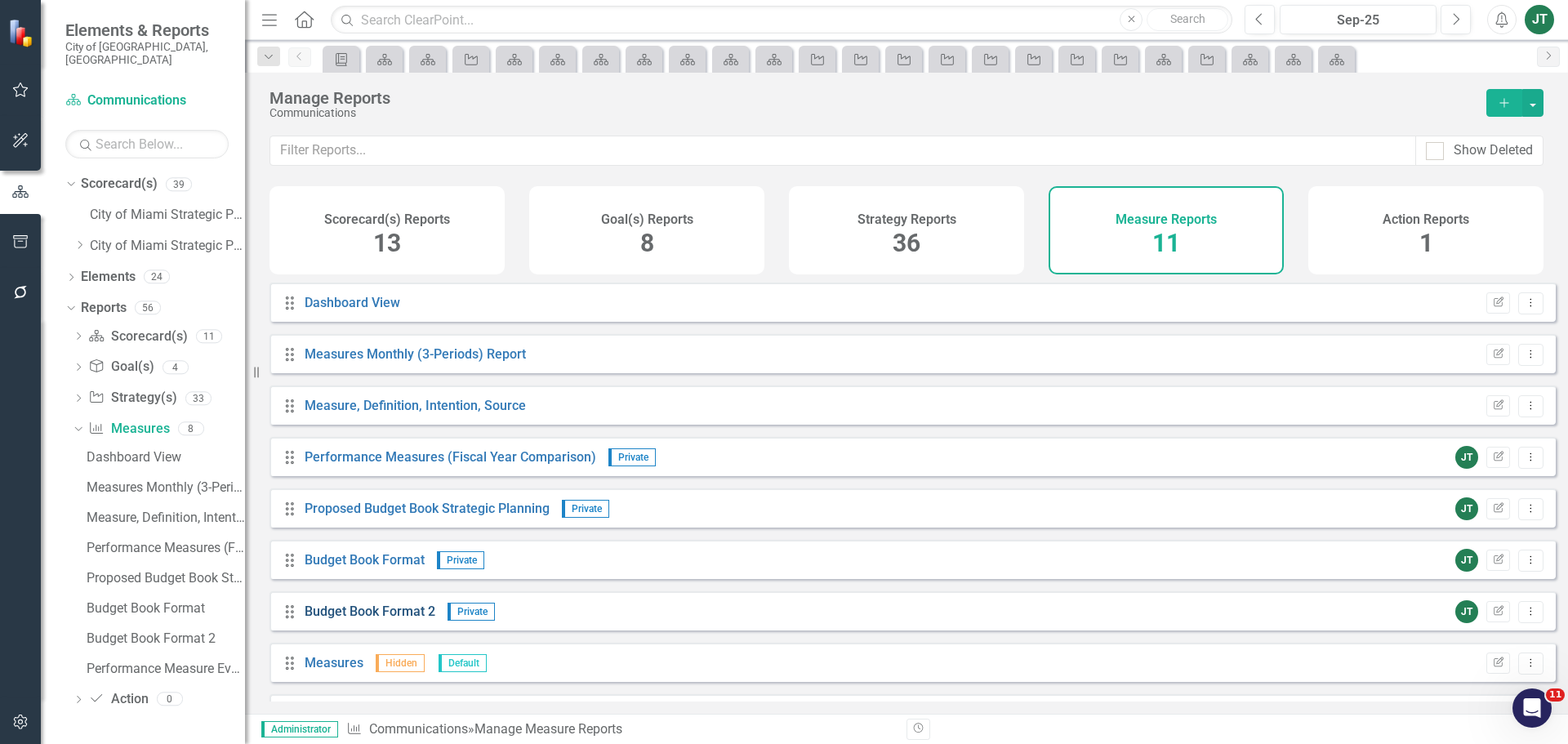
click at [393, 618] on link "Budget Book Format 2" at bounding box center [369, 611] width 130 height 15
click at [400, 567] on link "Budget Book Format" at bounding box center [364, 559] width 120 height 15
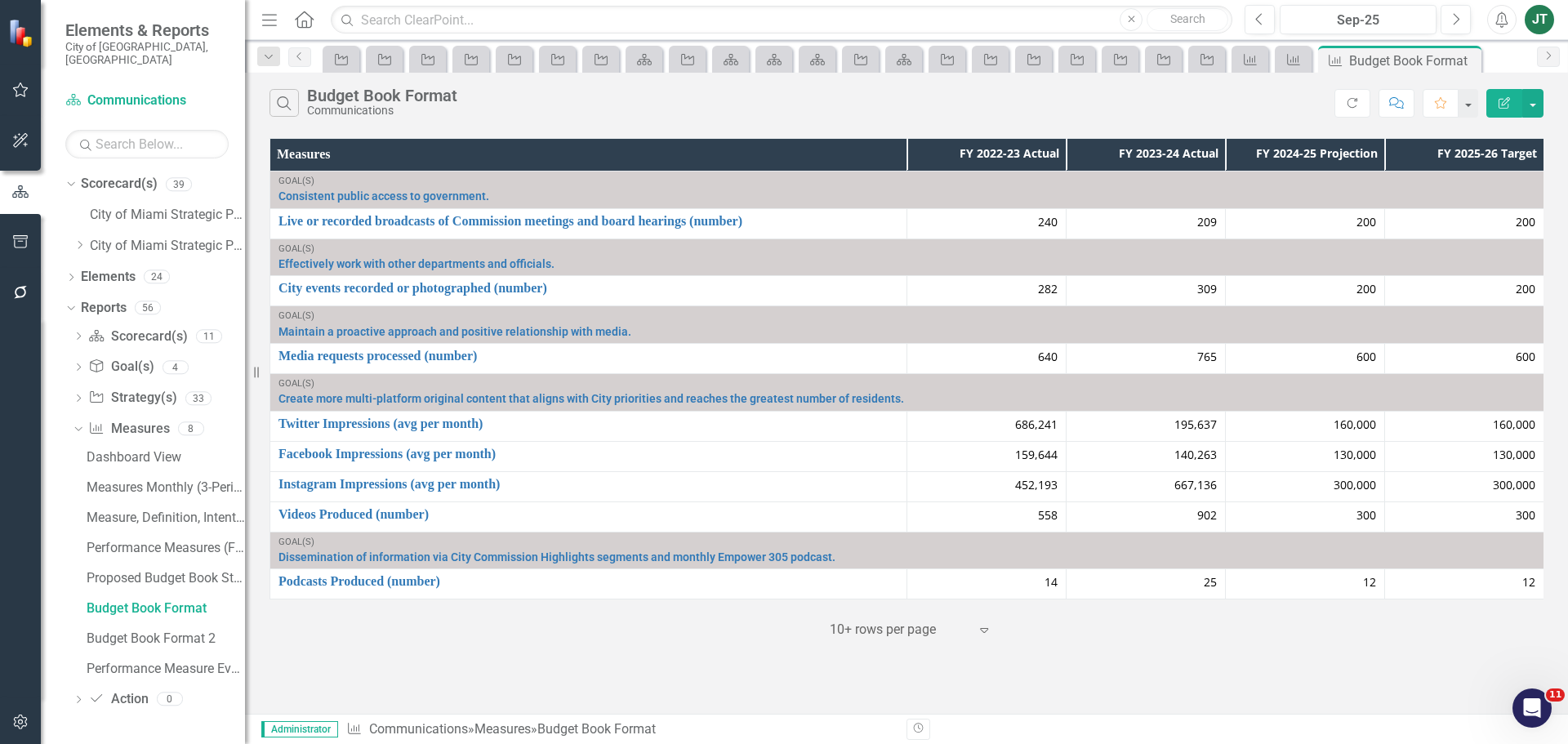
click at [1499, 99] on icon "button" at bounding box center [1504, 103] width 11 height 11
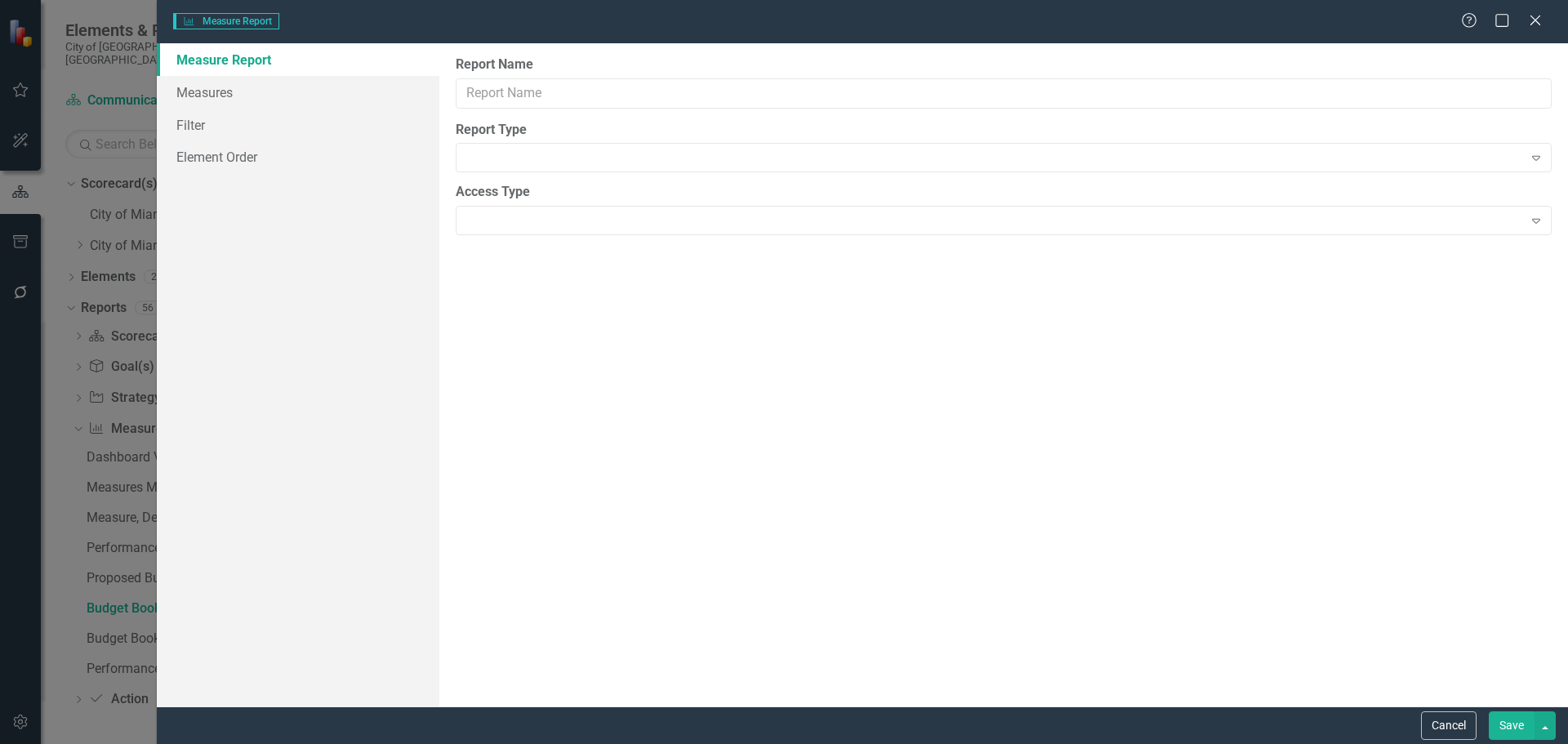
type input "Budget Book Format"
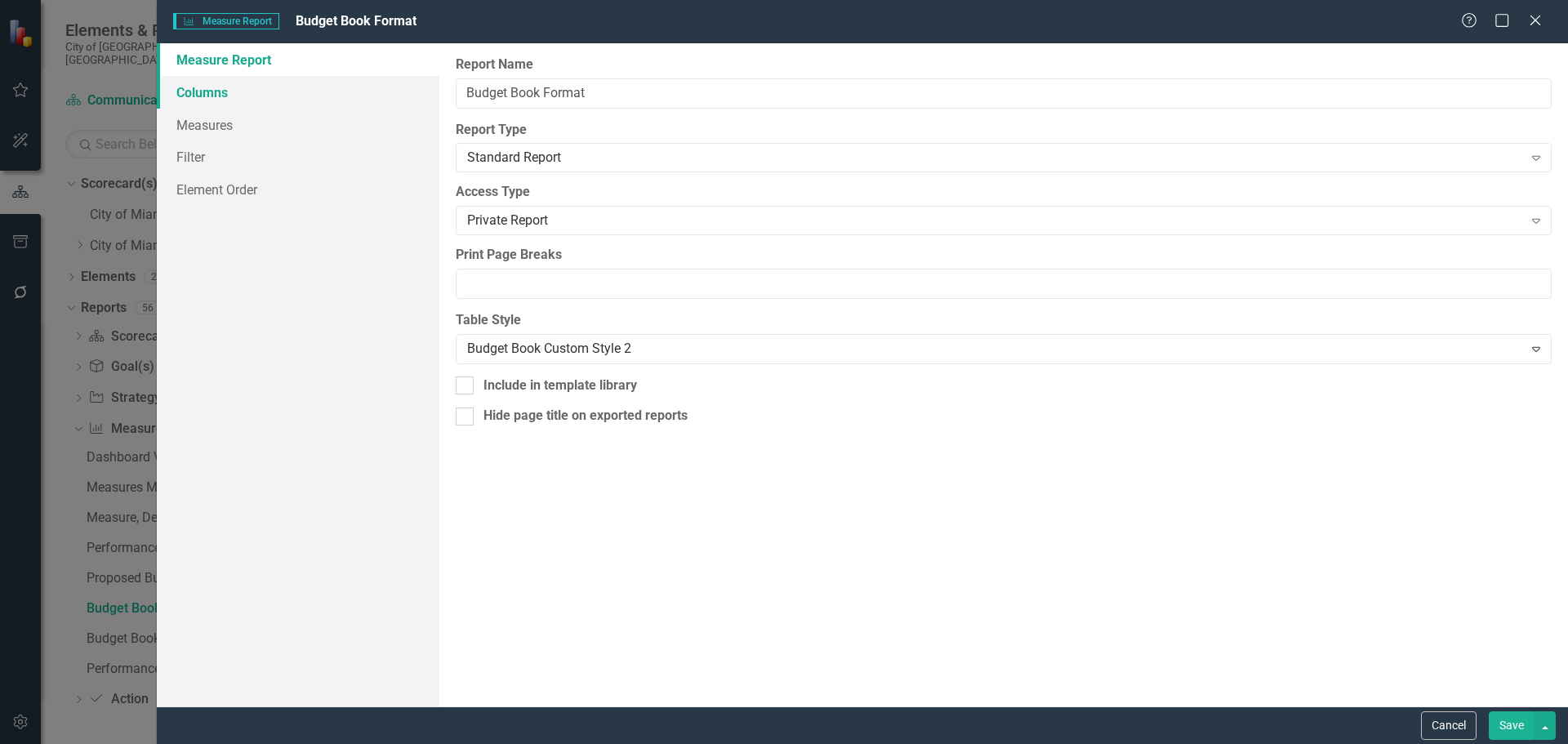
click at [310, 93] on link "Columns" at bounding box center [298, 92] width 283 height 32
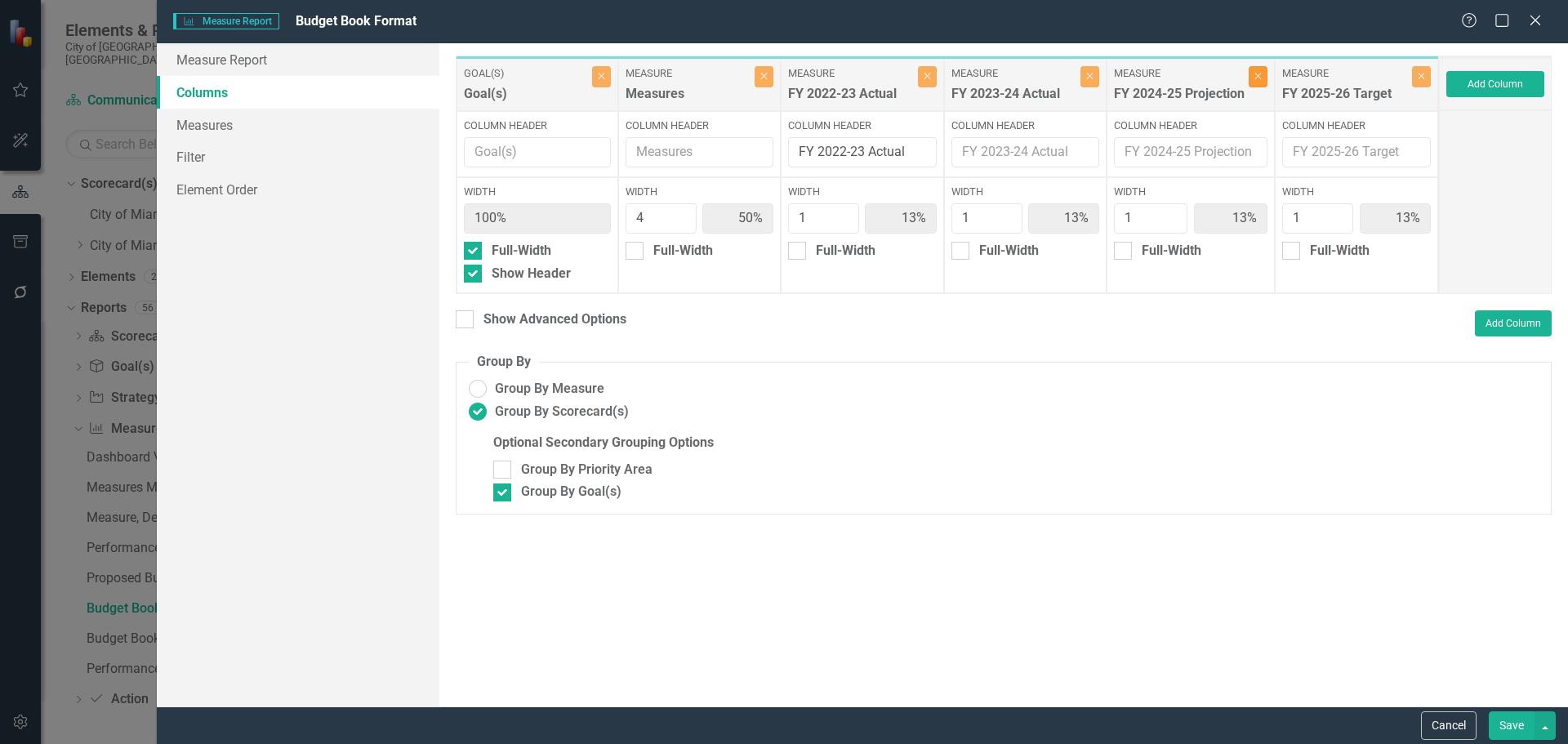
click at [1258, 79] on icon "Close" at bounding box center [1258, 76] width 8 height 10
type input "57%"
type input "14%"
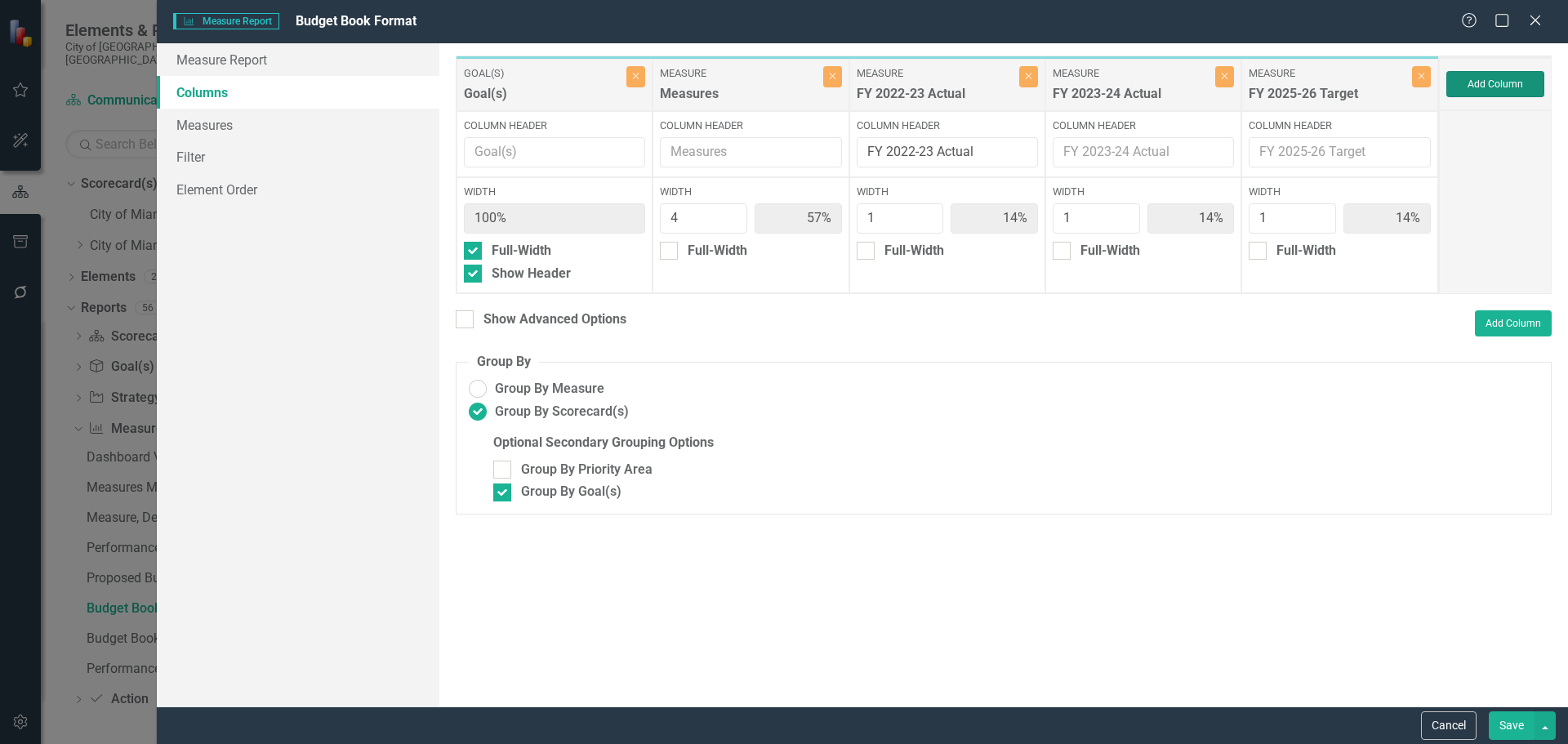
click at [1460, 84] on button "Add Column" at bounding box center [1495, 84] width 98 height 26
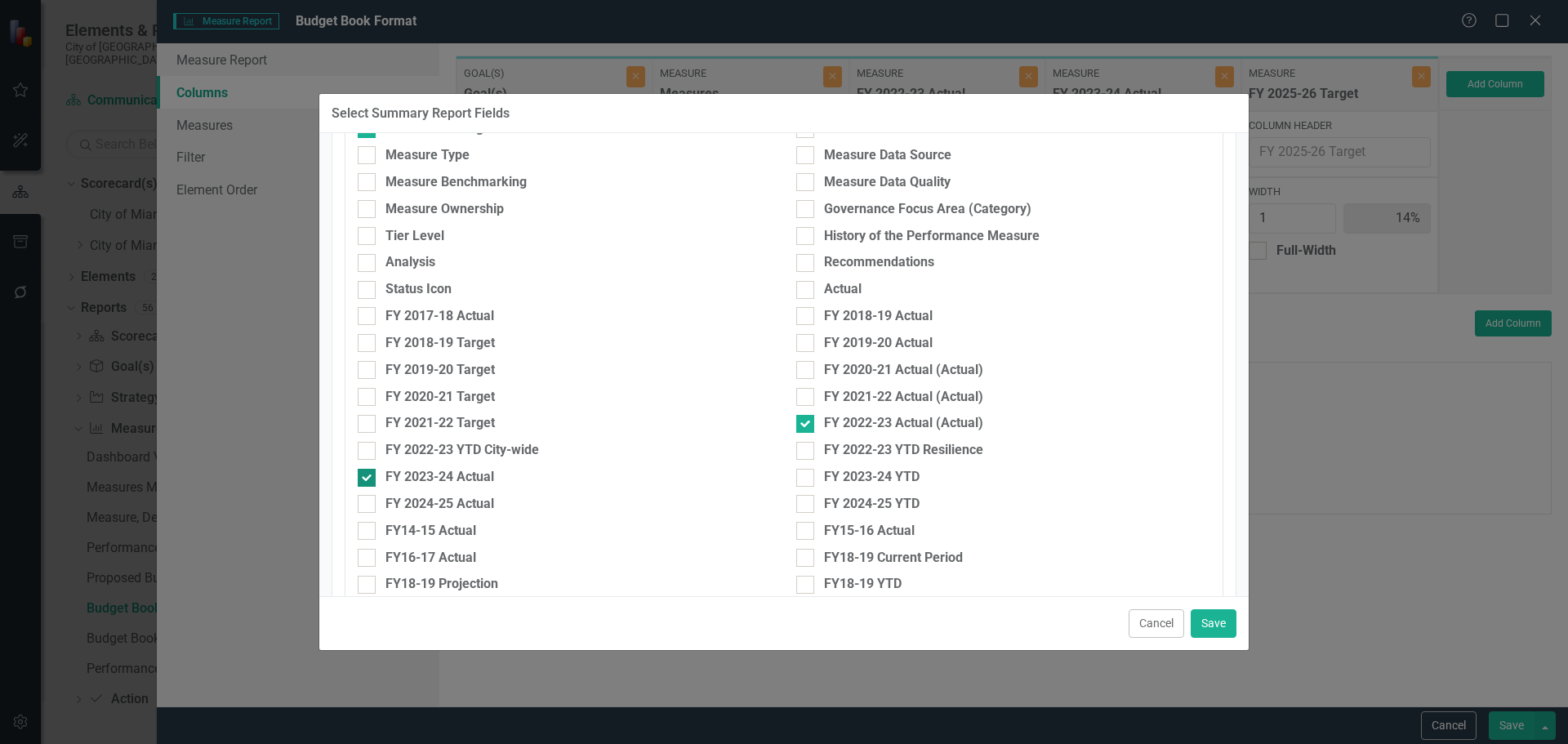
scroll to position [490, 0]
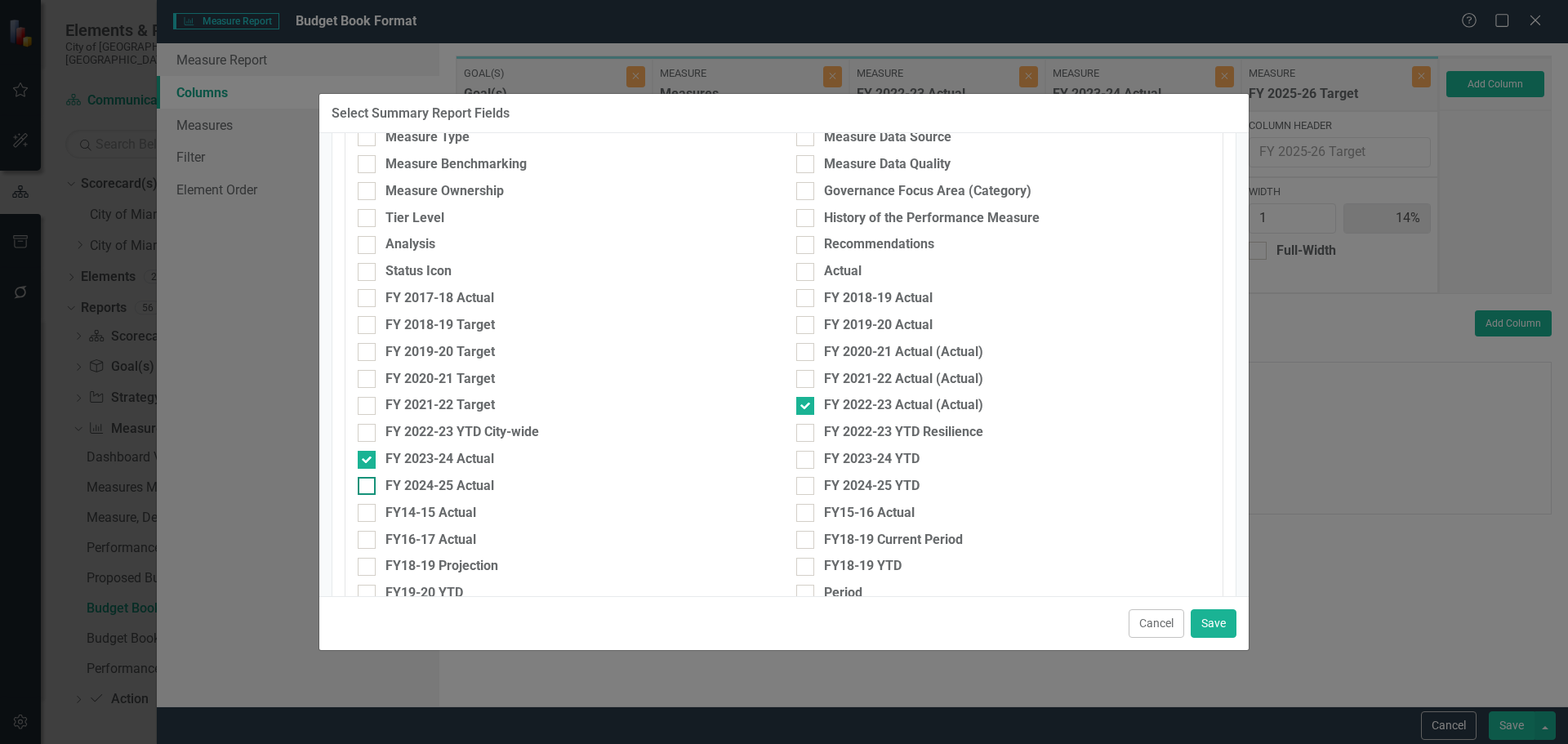
click at [454, 483] on div "FY 2024-25 Actual" at bounding box center [440, 486] width 108 height 19
click at [368, 483] on input "FY 2024-25 Actual" at bounding box center [363, 481] width 10 height 10
checkbox input "true"
click at [1218, 622] on button "Save" at bounding box center [1213, 623] width 46 height 29
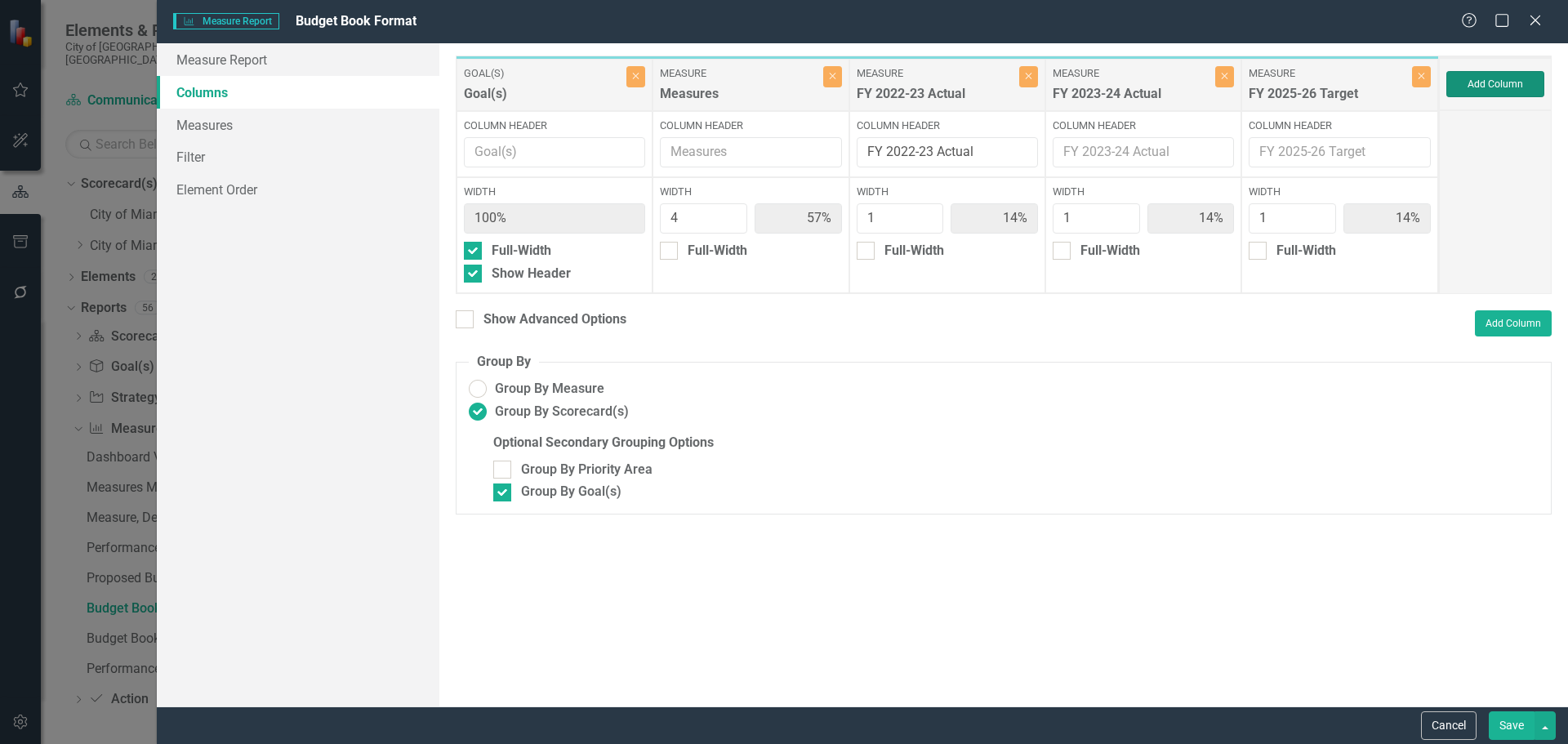
type input "50%"
type input "13%"
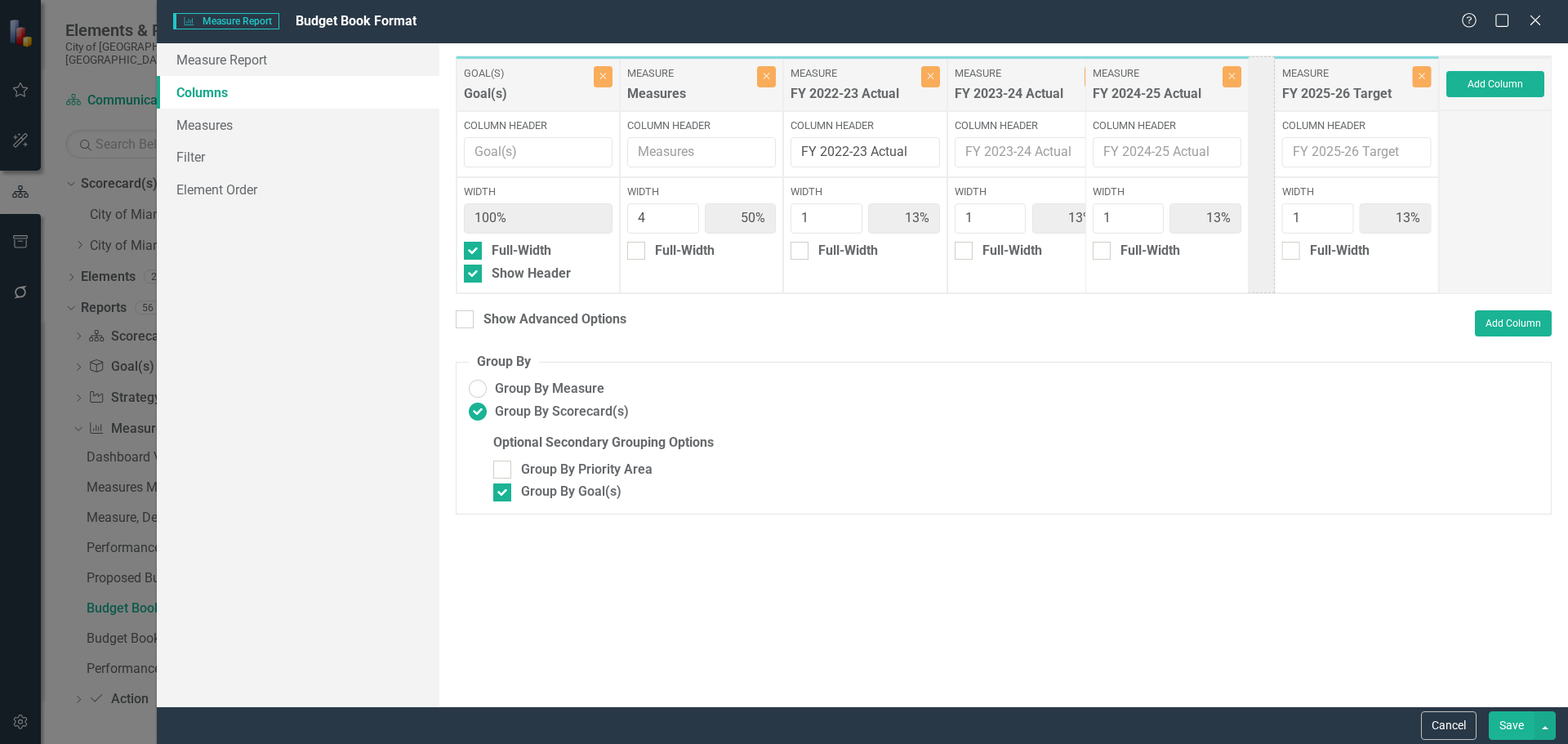
drag, startPoint x: 1377, startPoint y: 99, endPoint x: 1186, endPoint y: 99, distance: 191.0
click at [1186, 99] on div "Goal(s) Goal(s) Close Column Header Width 100% Full-Width Show Header Measure M…" at bounding box center [947, 174] width 983 height 239
click at [494, 315] on div "Show Advanced Options" at bounding box center [555, 320] width 143 height 19
click at [466, 315] on input "Show Advanced Options" at bounding box center [461, 315] width 10 height 10
checkbox input "true"
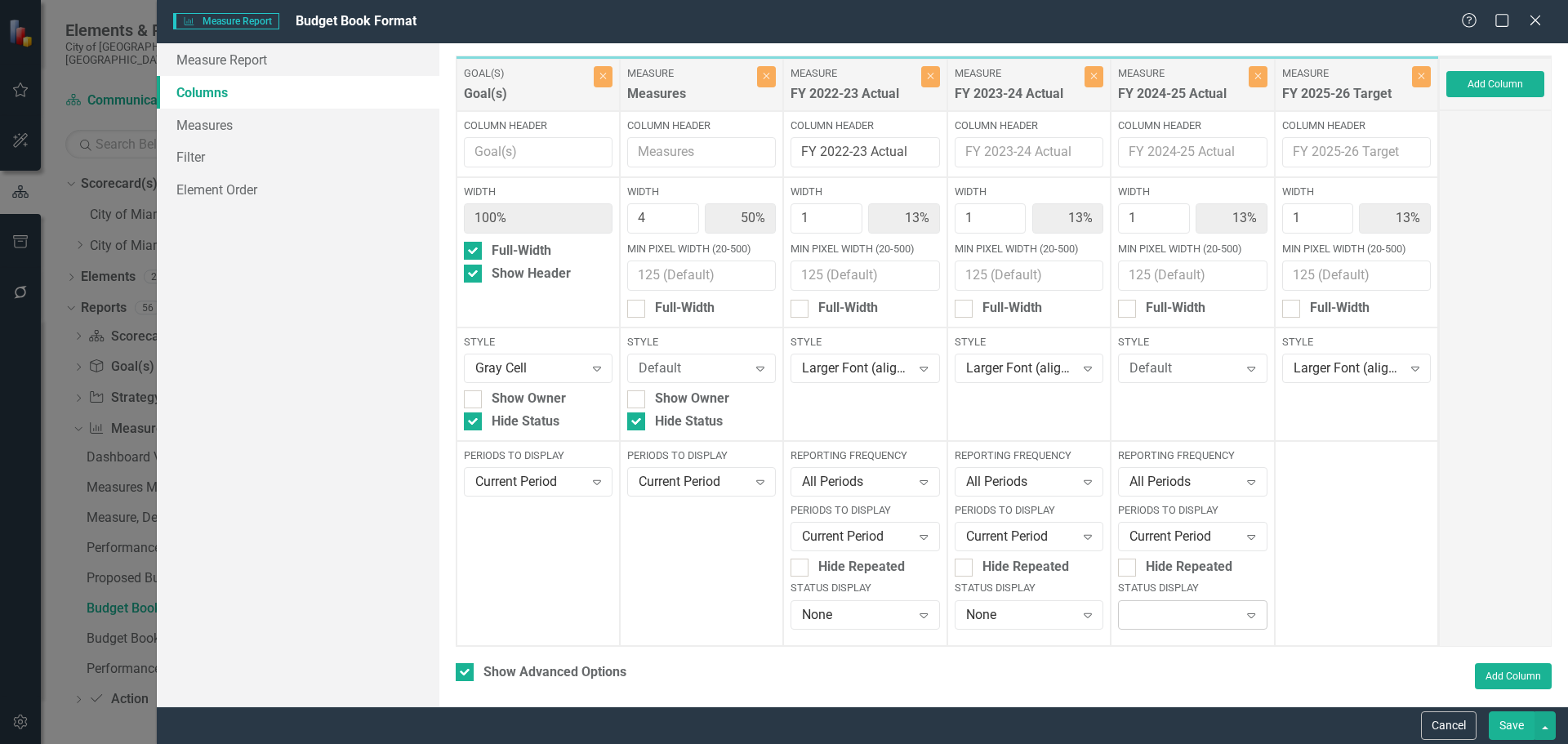
click at [1182, 619] on div "Expand" at bounding box center [1192, 615] width 148 height 29
click at [1133, 596] on div "None" at bounding box center [1186, 587] width 121 height 19
click at [1166, 377] on div "Default" at bounding box center [1184, 369] width 108 height 19
type input "large"
click at [1181, 434] on div "Large r Font (align right)" at bounding box center [1186, 433] width 121 height 37
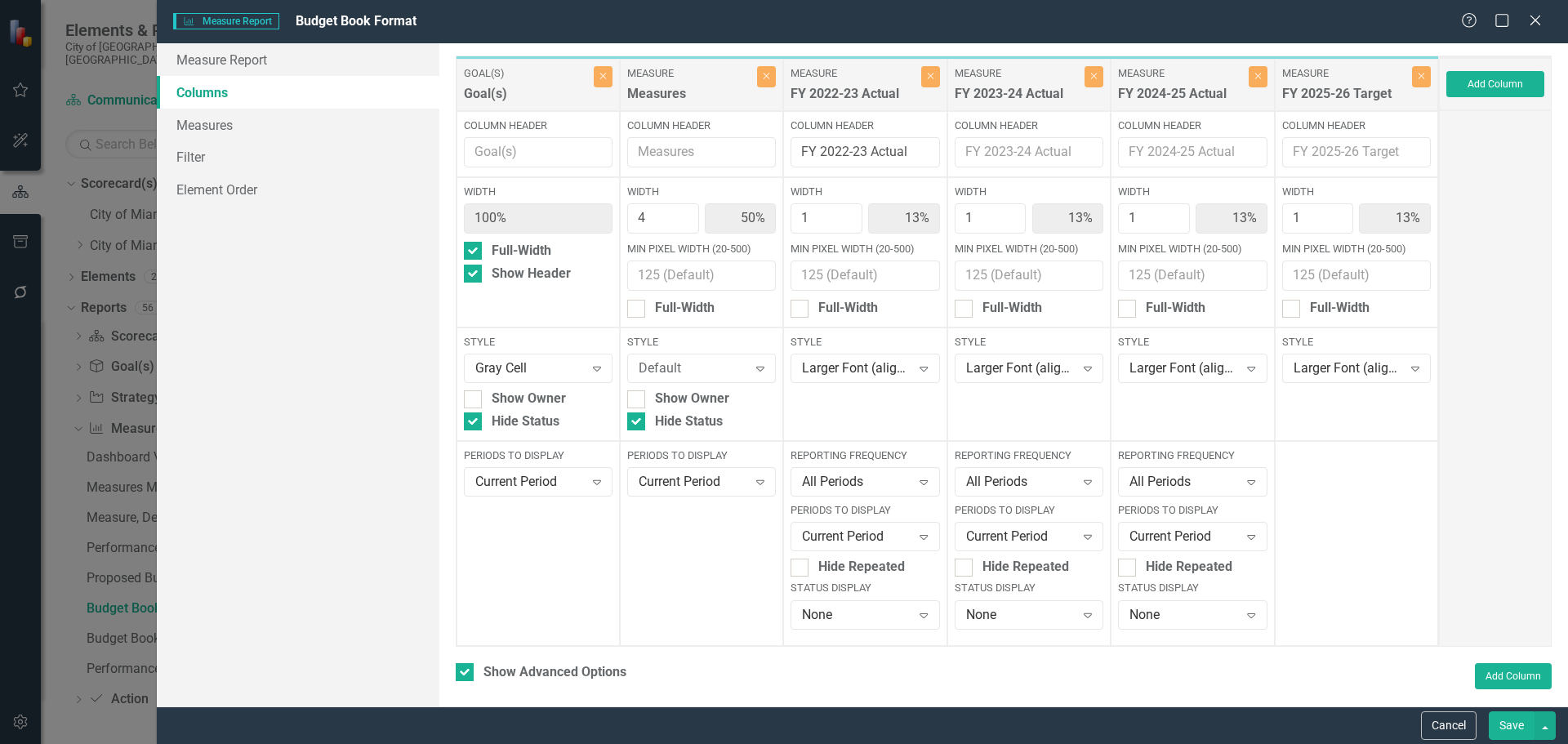
click at [1523, 723] on button "Save" at bounding box center [1511, 725] width 46 height 29
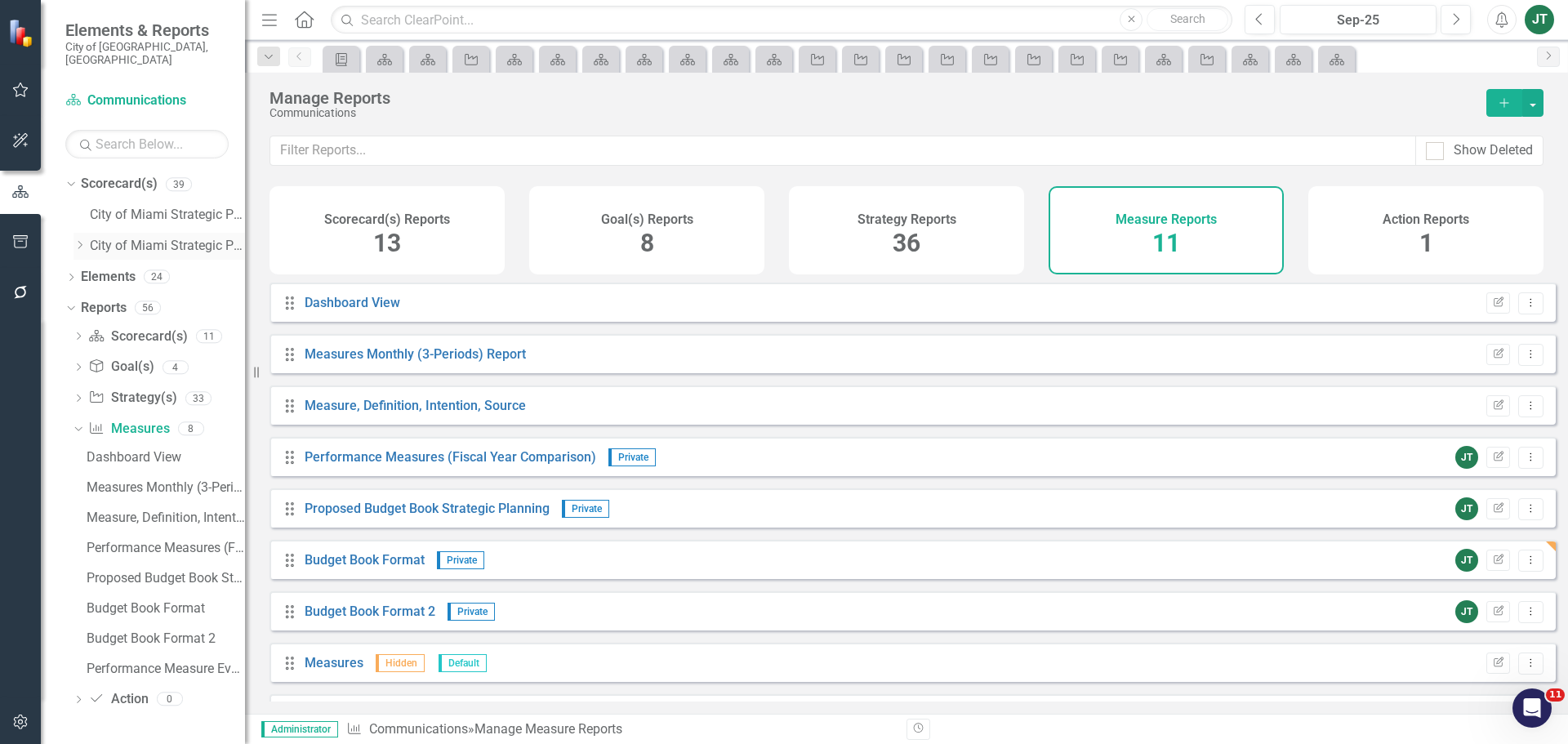
click at [81, 240] on icon "Dropdown" at bounding box center [79, 245] width 12 height 10
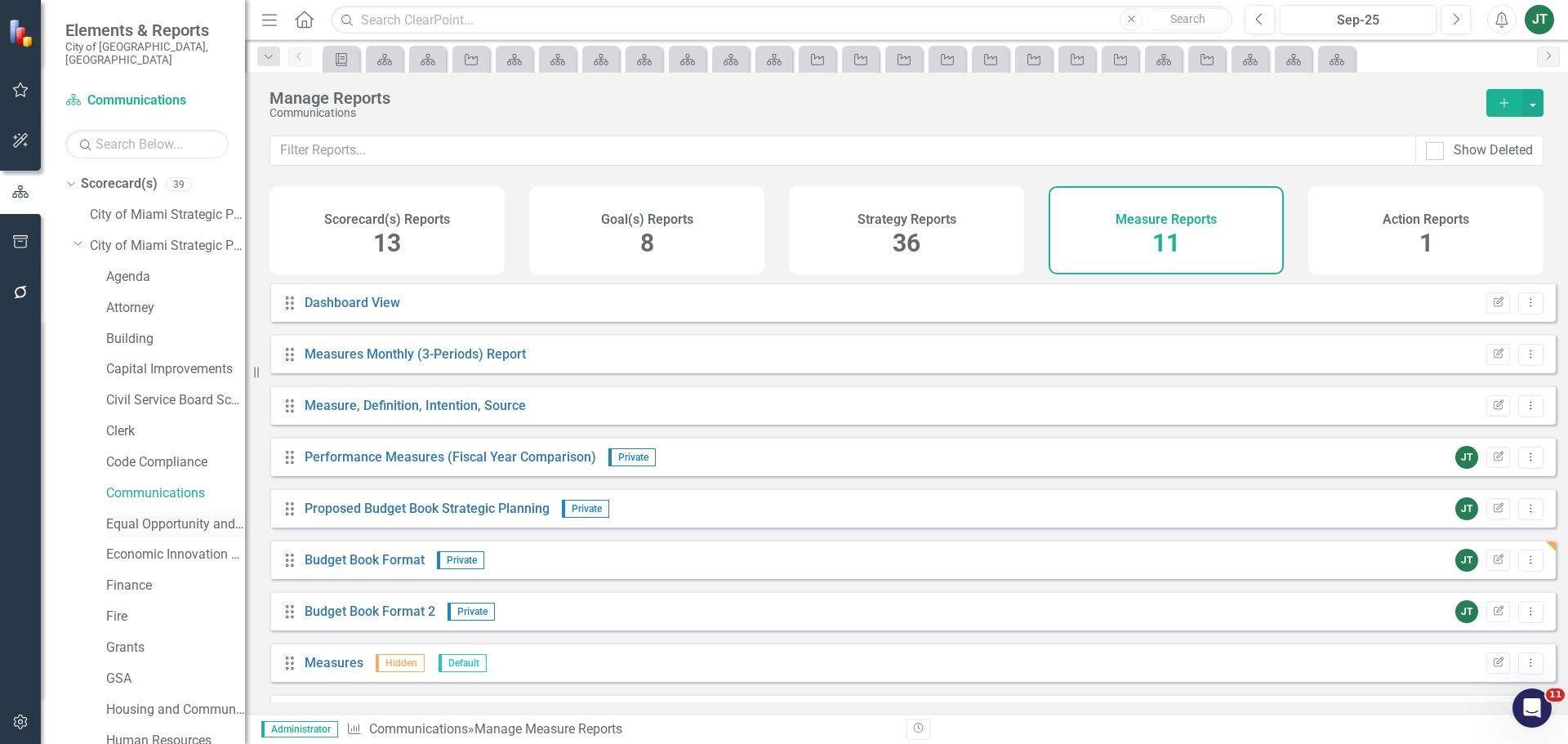
click at [147, 515] on link "Equal Opportunity and Diversity Programs" at bounding box center [176, 524] width 139 height 19
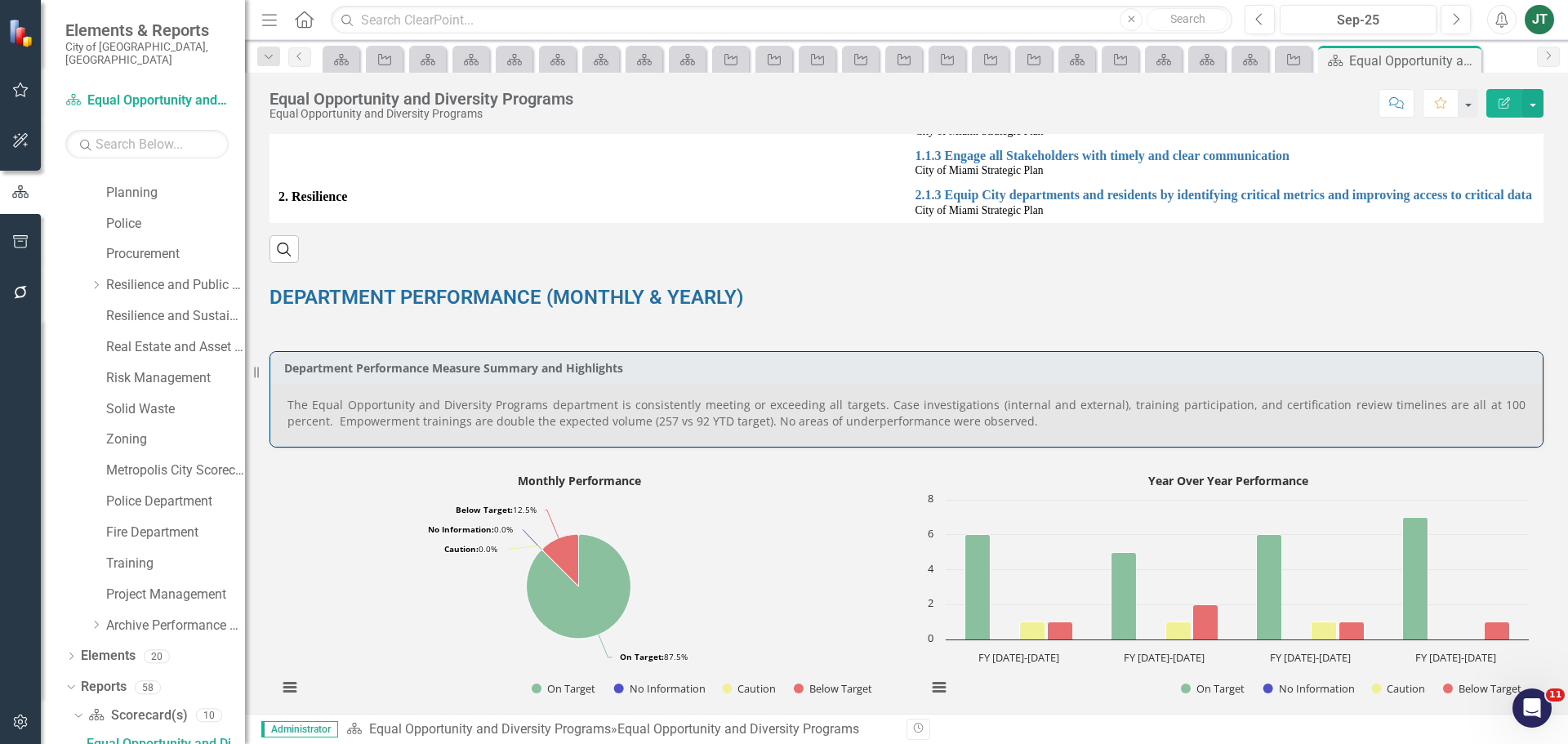
click at [970, 407] on p "The Equal Opportunity and Diversity Programs department is consistently meeting…" at bounding box center [906, 413] width 1238 height 32
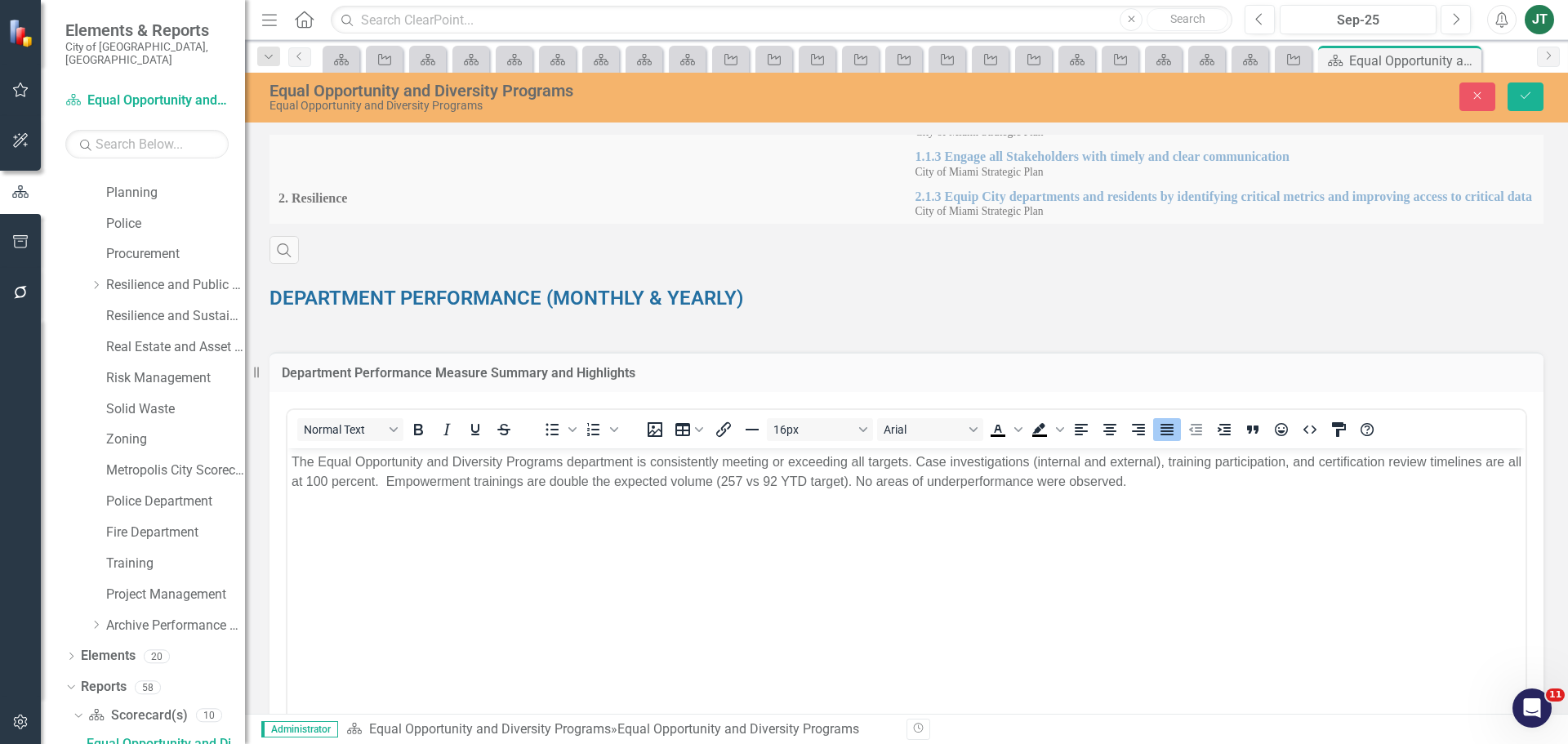
click at [1002, 477] on p "The Equal Opportunity and Diversity Programs department is consistently meeting…" at bounding box center [906, 471] width 1229 height 39
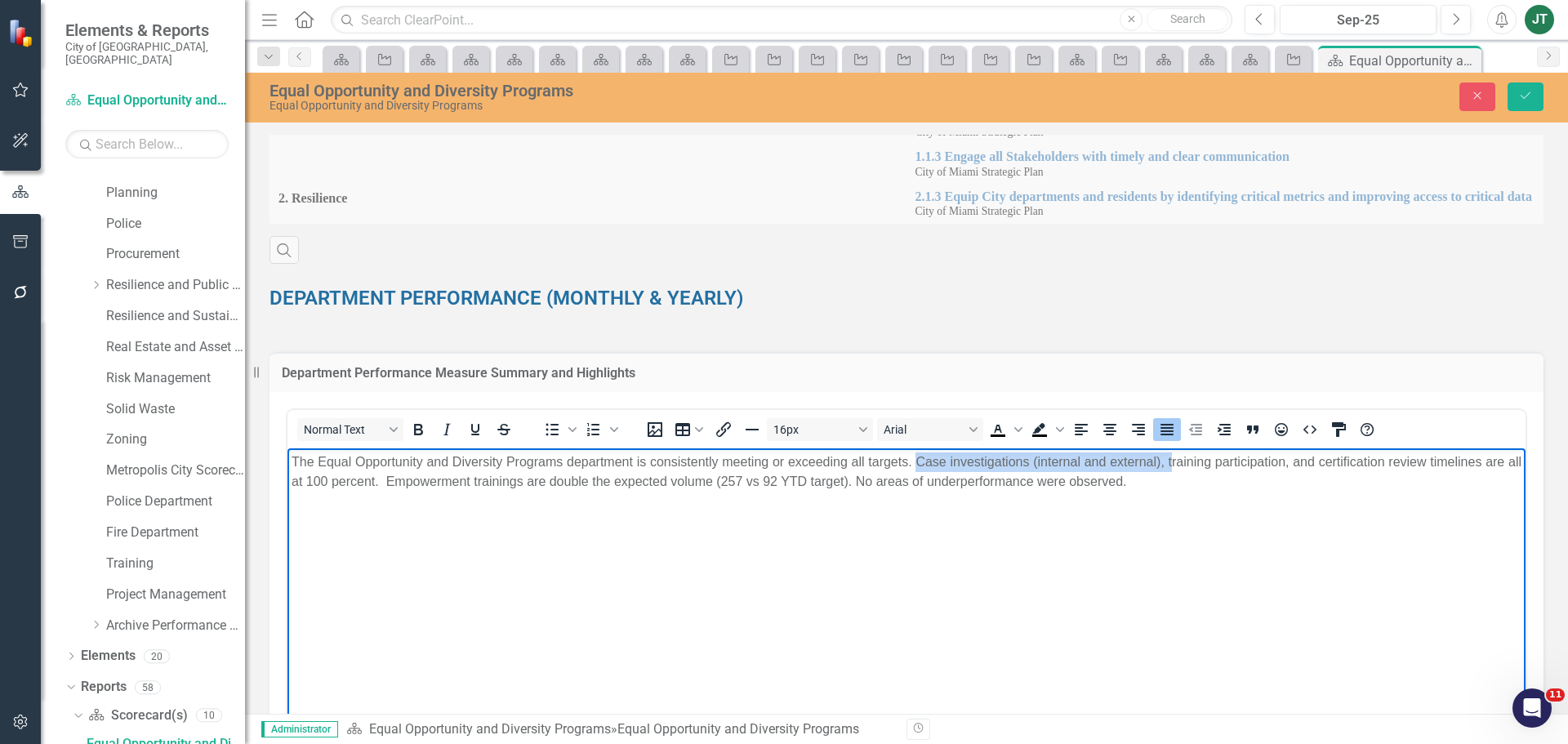
drag, startPoint x: 1175, startPoint y: 459, endPoint x: 921, endPoint y: 451, distance: 254.1
click at [921, 451] on body "The Equal Opportunity and Diversity Programs department is consistently meeting…" at bounding box center [906, 570] width 1238 height 245
click at [1038, 460] on p "The Equal Opportunity and Diversity Programs department is consistently meeting…" at bounding box center [906, 471] width 1229 height 39
click at [1044, 461] on p "The Equal Opportunity and Diversity Programs department is consistently meeting…" at bounding box center [906, 471] width 1229 height 39
click at [1040, 462] on p "The Equal Opportunity and Diversity Programs department is consistently meeting…" at bounding box center [906, 471] width 1229 height 39
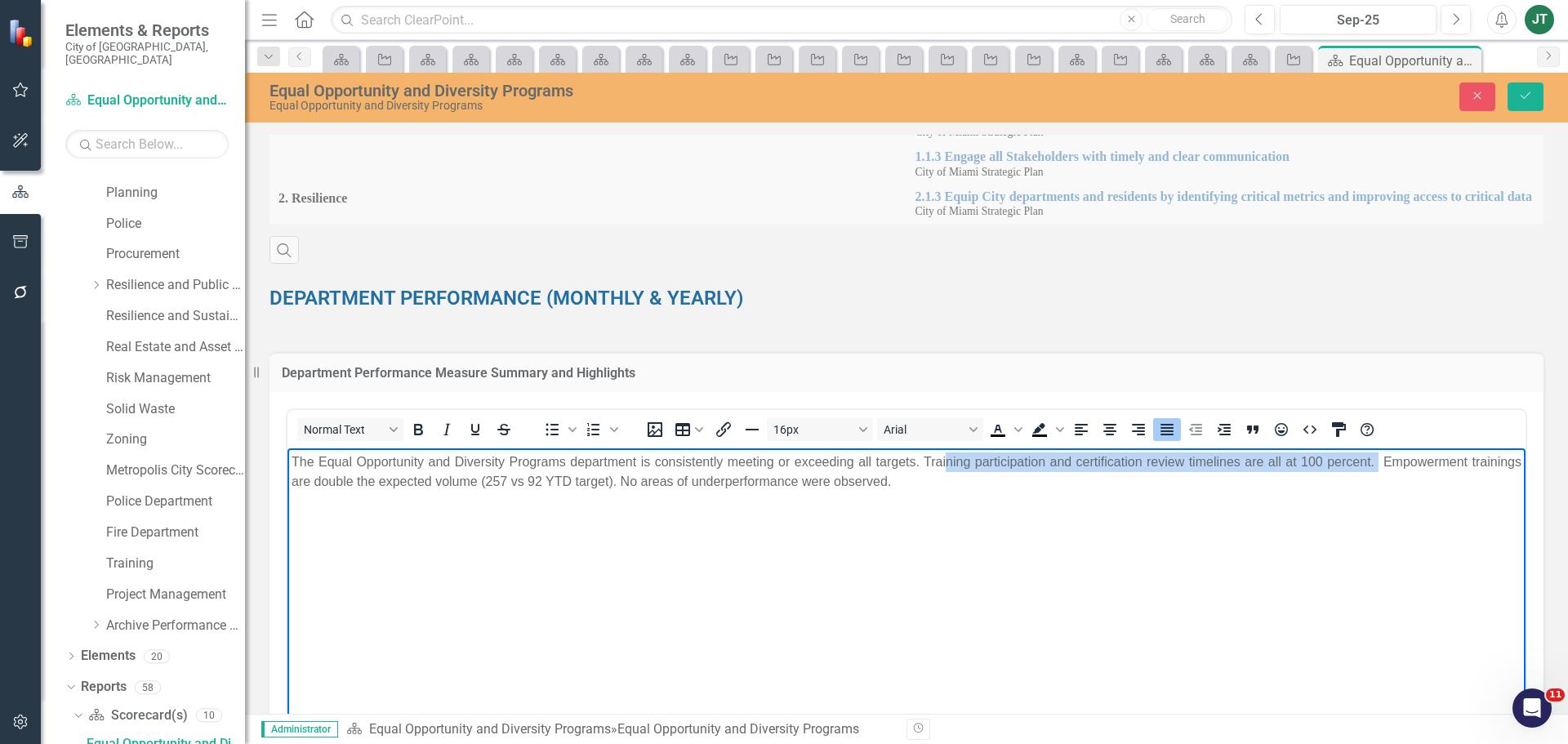
drag, startPoint x: 939, startPoint y: 460, endPoint x: 1366, endPoint y: 460, distance: 427.0
click at [1366, 460] on p "The Equal Opportunity and Diversity Programs department is consistently meeting…" at bounding box center [906, 471] width 1229 height 39
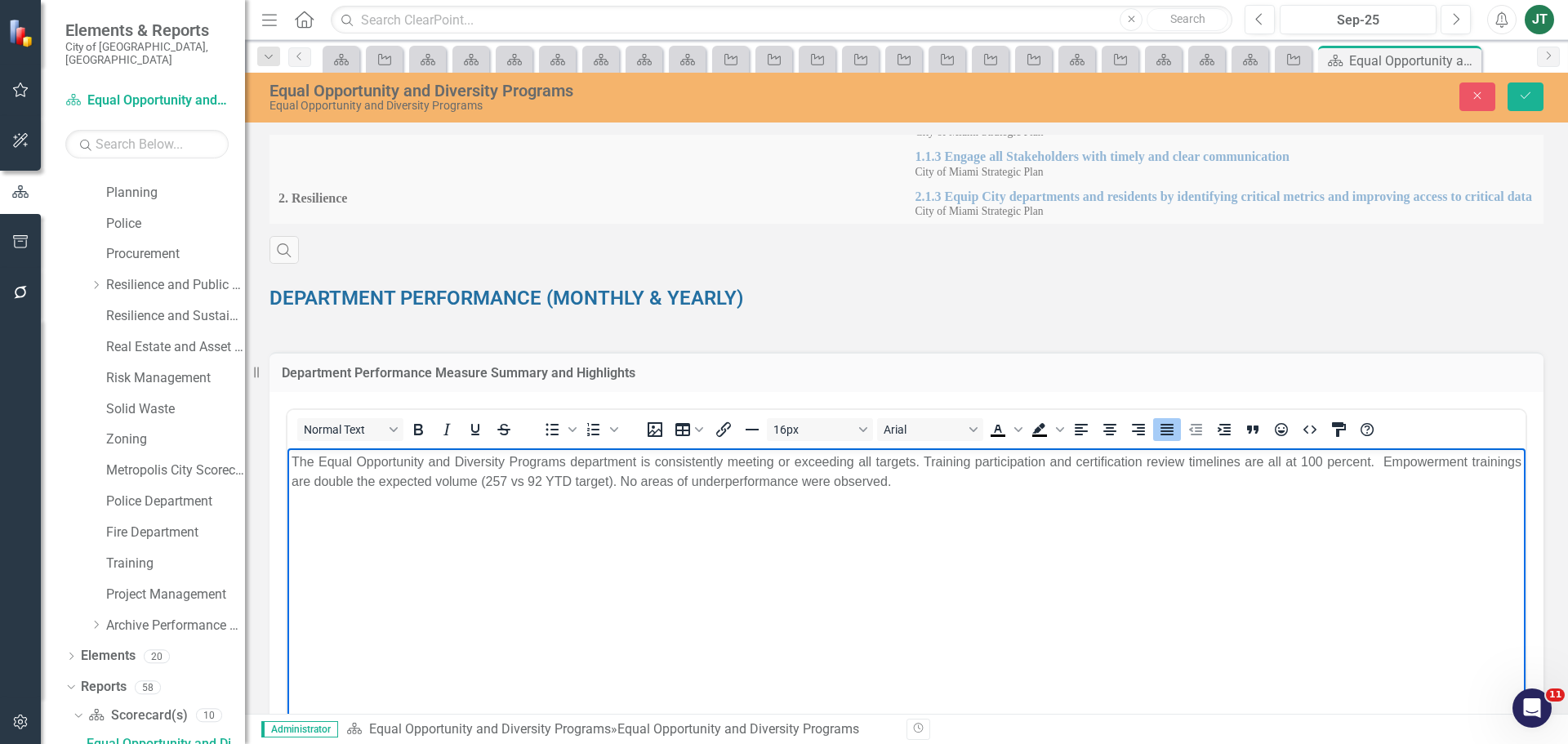
click at [1352, 482] on p "The Equal Opportunity and Diversity Programs department is consistently meeting…" at bounding box center [906, 471] width 1229 height 39
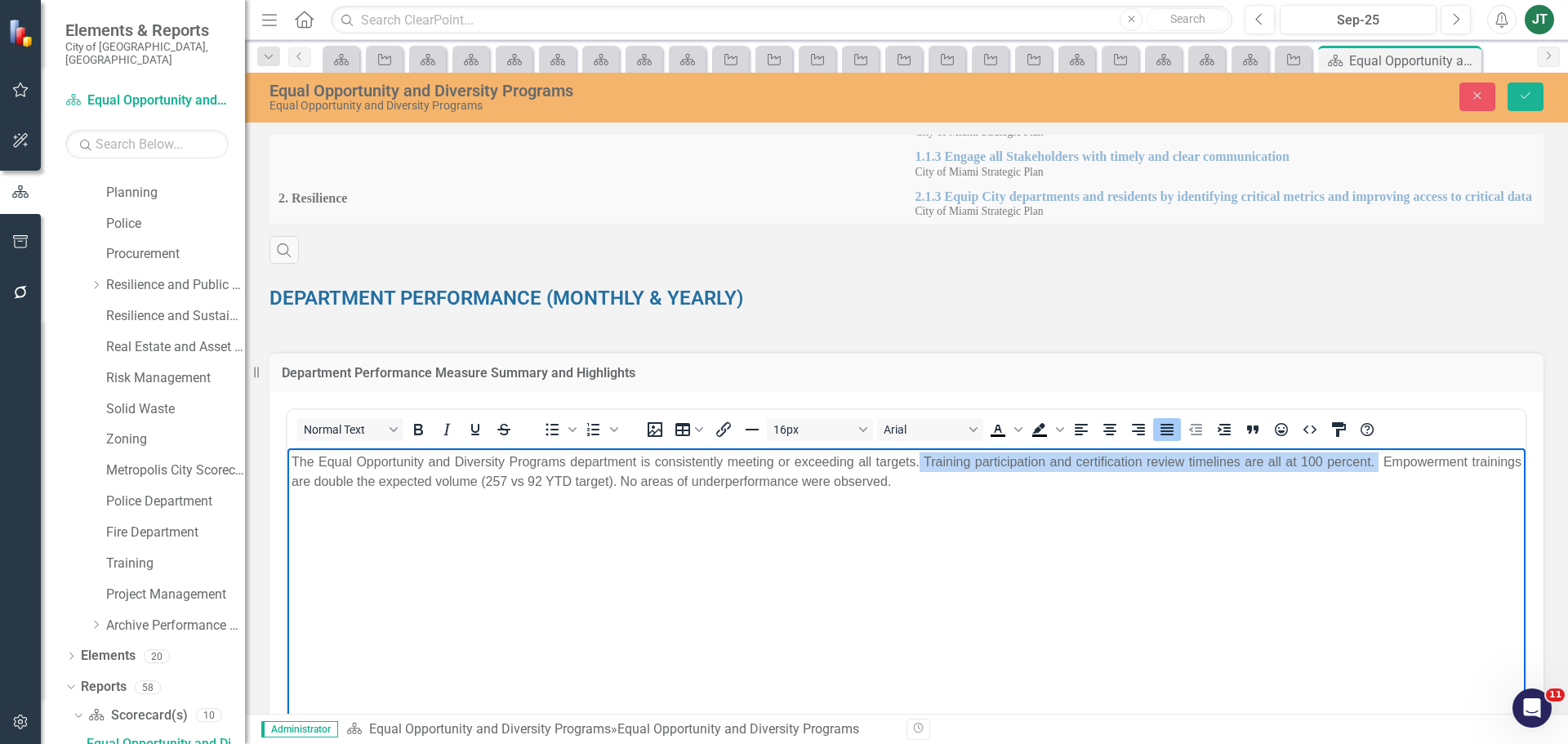
drag, startPoint x: 1367, startPoint y: 459, endPoint x: 912, endPoint y: 460, distance: 455.0
click at [912, 460] on p "The Equal Opportunity and Diversity Programs department is consistently meeting…" at bounding box center [906, 471] width 1229 height 39
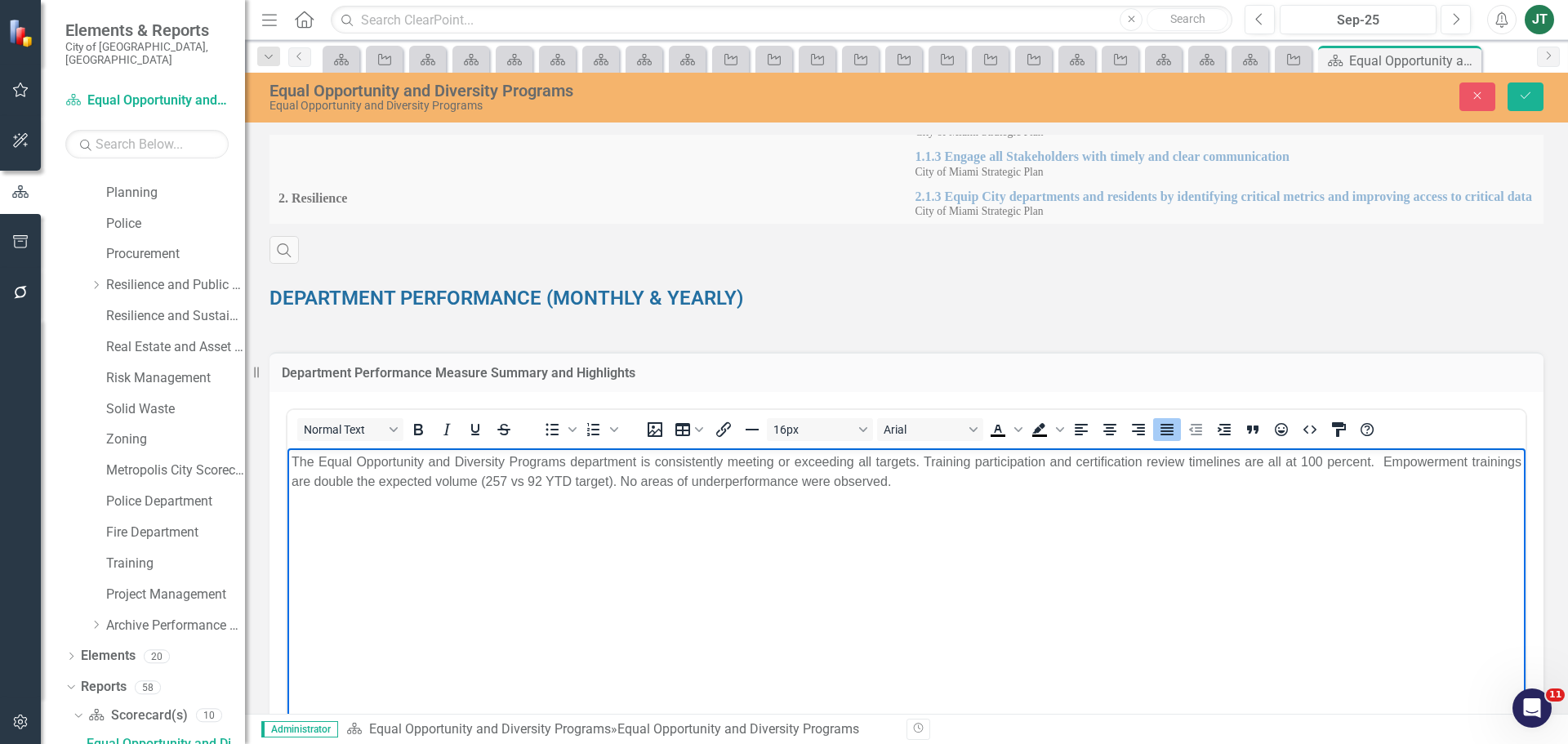
click at [1107, 474] on p "The Equal Opportunity and Diversity Programs department is consistently meeting…" at bounding box center [906, 471] width 1229 height 39
drag, startPoint x: 991, startPoint y: 462, endPoint x: 1096, endPoint y: 463, distance: 105.0
click at [1096, 463] on p "The Equal Opportunity and Diversity Programs department is consistently meeting…" at bounding box center [906, 471] width 1229 height 39
click at [1162, 473] on p "The Equal Opportunity and Diversity Programs department is consistently meeting…" at bounding box center [906, 471] width 1229 height 39
drag, startPoint x: 1060, startPoint y: 466, endPoint x: 1143, endPoint y: 465, distance: 83.0
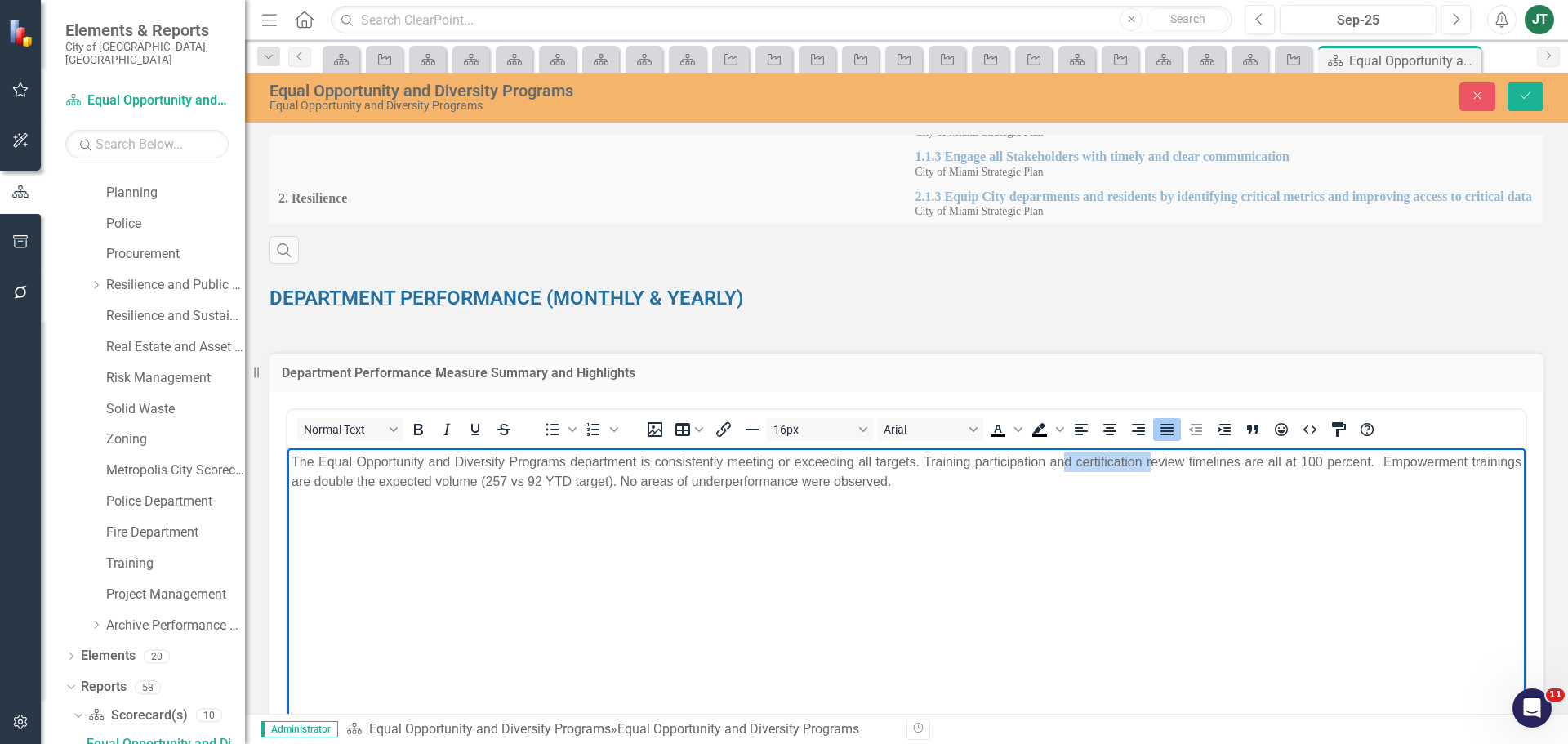
click at [1143, 465] on p "The Equal Opportunity and Diversity Programs department is consistently meeting…" at bounding box center [906, 471] width 1229 height 39
click at [1093, 492] on body "The Equal Opportunity and Diversity Programs department is consistently meeting…" at bounding box center [906, 570] width 1238 height 245
click at [1130, 500] on body "The Equal Opportunity and Diversity Programs department is consistently meeting…" at bounding box center [906, 570] width 1238 height 245
click at [492, 479] on p "The Equal Opportunity and Diversity Programs department is consistently meeting…" at bounding box center [906, 471] width 1229 height 39
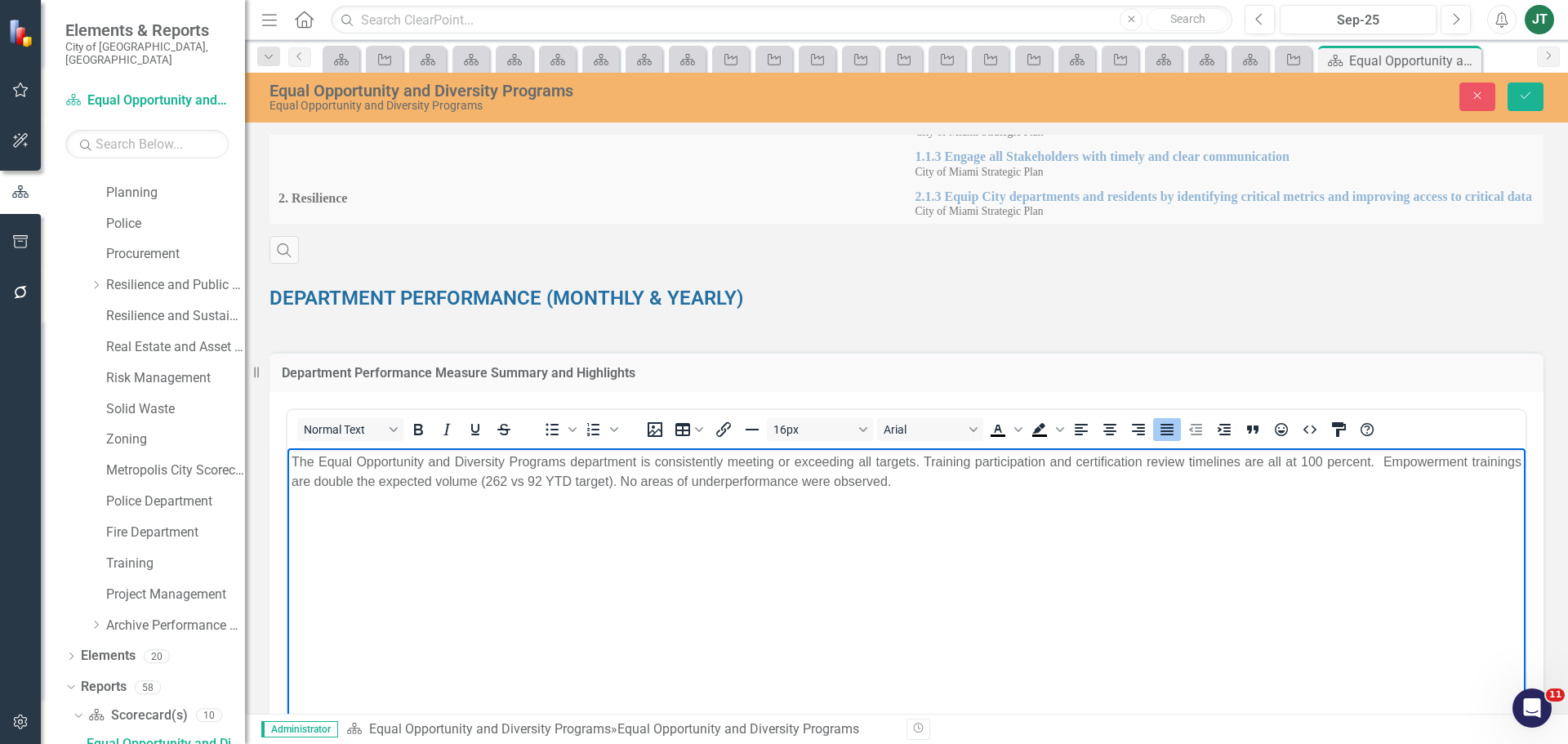
click at [639, 504] on body "The Equal Opportunity and Diversity Programs department is consistently meeting…" at bounding box center [906, 570] width 1238 height 245
click at [620, 484] on p "The Equal Opportunity and Diversity Programs department is consistently meeting…" at bounding box center [906, 471] width 1229 height 39
drag, startPoint x: 906, startPoint y: 484, endPoint x: 622, endPoint y: 485, distance: 284.0
click at [622, 485] on p "The Equal Opportunity and Diversity Programs department is consistently meeting…" at bounding box center [906, 471] width 1229 height 39
click at [820, 480] on p "The Equal Opportunity and Diversity Programs department is consistently meeting…" at bounding box center [906, 471] width 1229 height 39
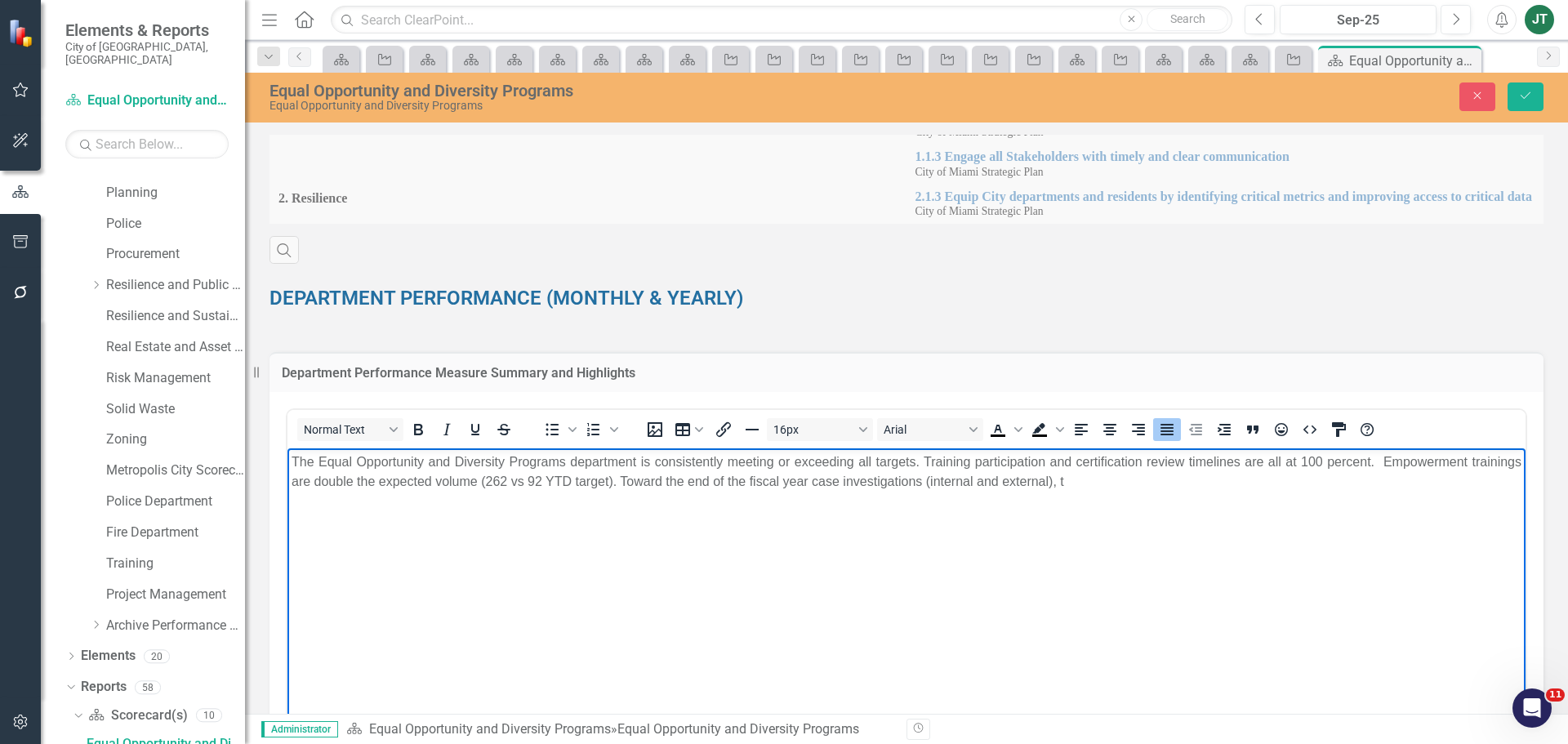
click at [1059, 478] on p "The Equal Opportunity and Diversity Programs department is consistently meeting…" at bounding box center [906, 471] width 1229 height 39
click at [1074, 480] on p "The Equal Opportunity and Diversity Programs department is consistently meeting…" at bounding box center [906, 471] width 1229 height 39
click at [1172, 477] on p "The Equal Opportunity and Diversity Programs department is consistently meeting…" at bounding box center [906, 471] width 1229 height 39
click at [1082, 480] on p "The Equal Opportunity and Diversity Programs department is consistently meeting…" at bounding box center [906, 471] width 1229 height 39
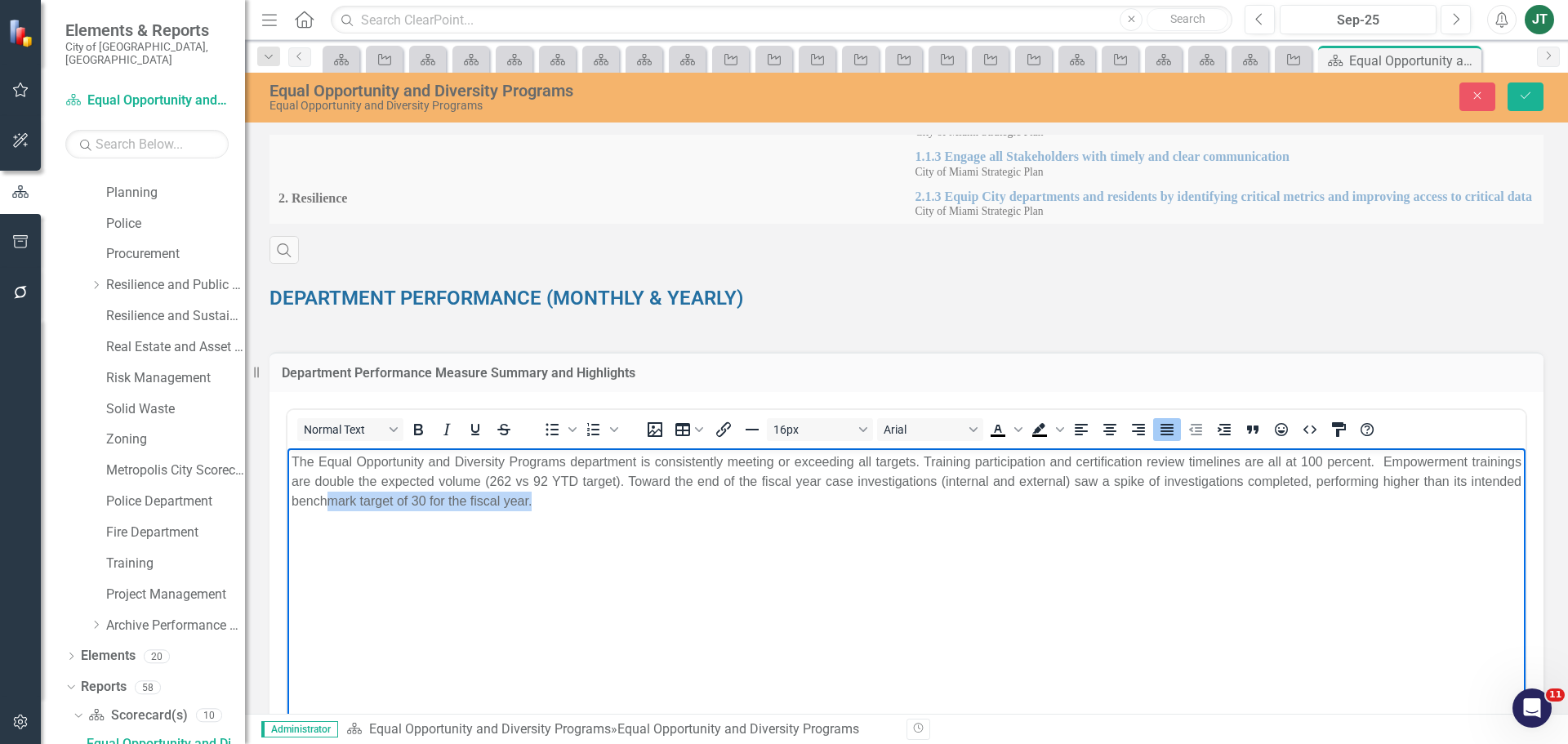
drag, startPoint x: 331, startPoint y: 502, endPoint x: 534, endPoint y: 501, distance: 203.0
click at [534, 501] on p "The Equal Opportunity and Diversity Programs department is consistently meeting…" at bounding box center [906, 481] width 1229 height 59
click at [550, 505] on p "The Equal Opportunity and Diversity Programs department is consistently meeting…" at bounding box center [906, 481] width 1229 height 59
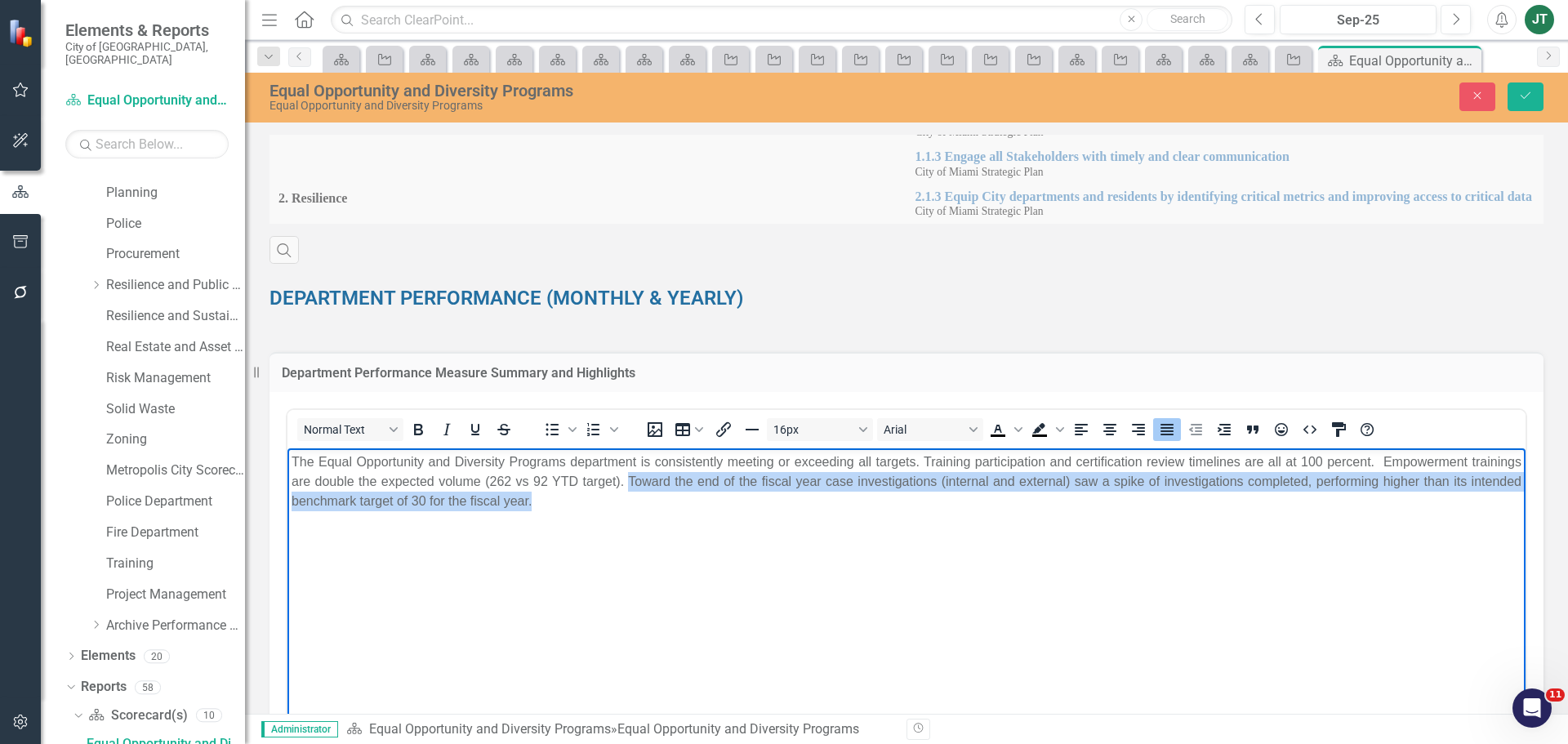
drag, startPoint x: 623, startPoint y: 477, endPoint x: 657, endPoint y: 505, distance: 44.0
click at [657, 505] on p "The Equal Opportunity and Diversity Programs department is consistently meeting…" at bounding box center [906, 481] width 1229 height 59
copy p "Toward the end of the fiscal year case investigations (internal and external) s…"
